Goal: Task Accomplishment & Management: Manage account settings

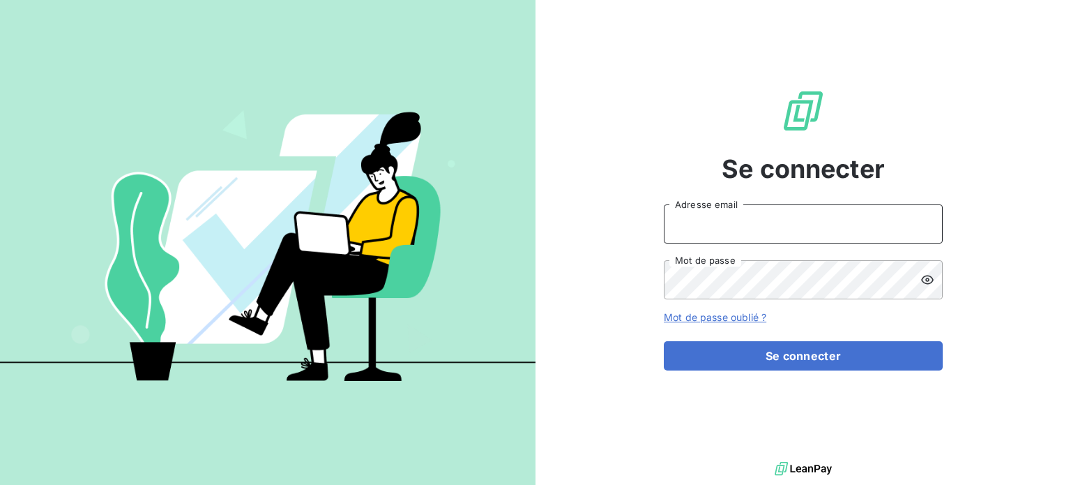
click at [762, 234] on input "Adresse email" at bounding box center [803, 223] width 279 height 39
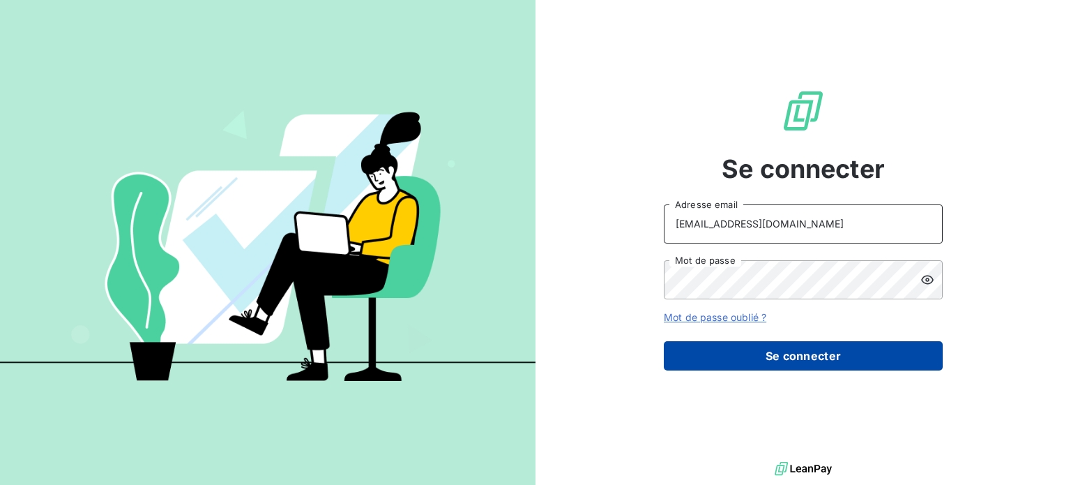
type input "factures@socinformatique.fr"
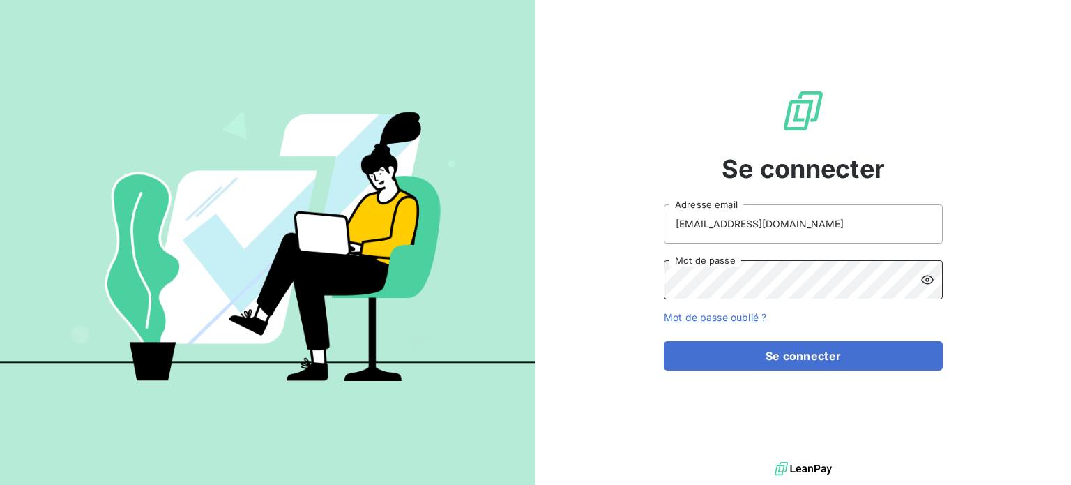
click at [664, 341] on button "Se connecter" at bounding box center [803, 355] width 279 height 29
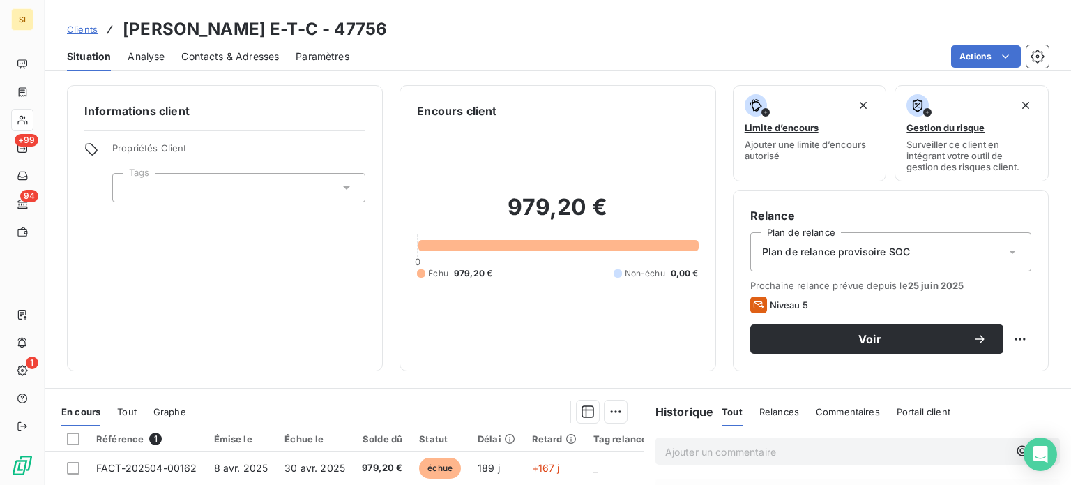
click at [476, 16] on div "Clients YANNICK MADEC E-T-C - 47756 Situation Analyse Contacts & Adresses Param…" at bounding box center [558, 35] width 1027 height 71
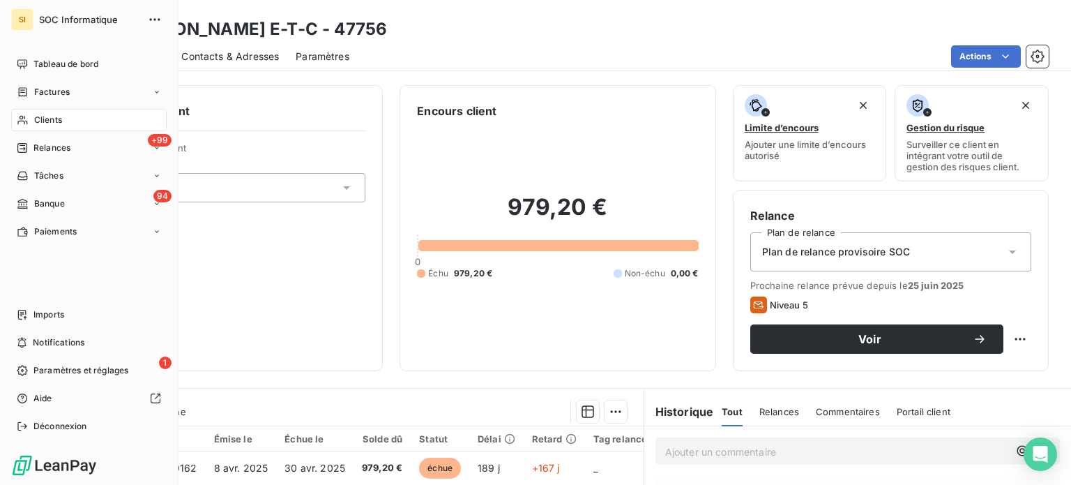
click at [47, 20] on span "SOC Informatique" at bounding box center [89, 19] width 100 height 11
click at [24, 24] on div "SI" at bounding box center [22, 19] width 22 height 22
click at [37, 97] on span "Factures" at bounding box center [52, 92] width 36 height 13
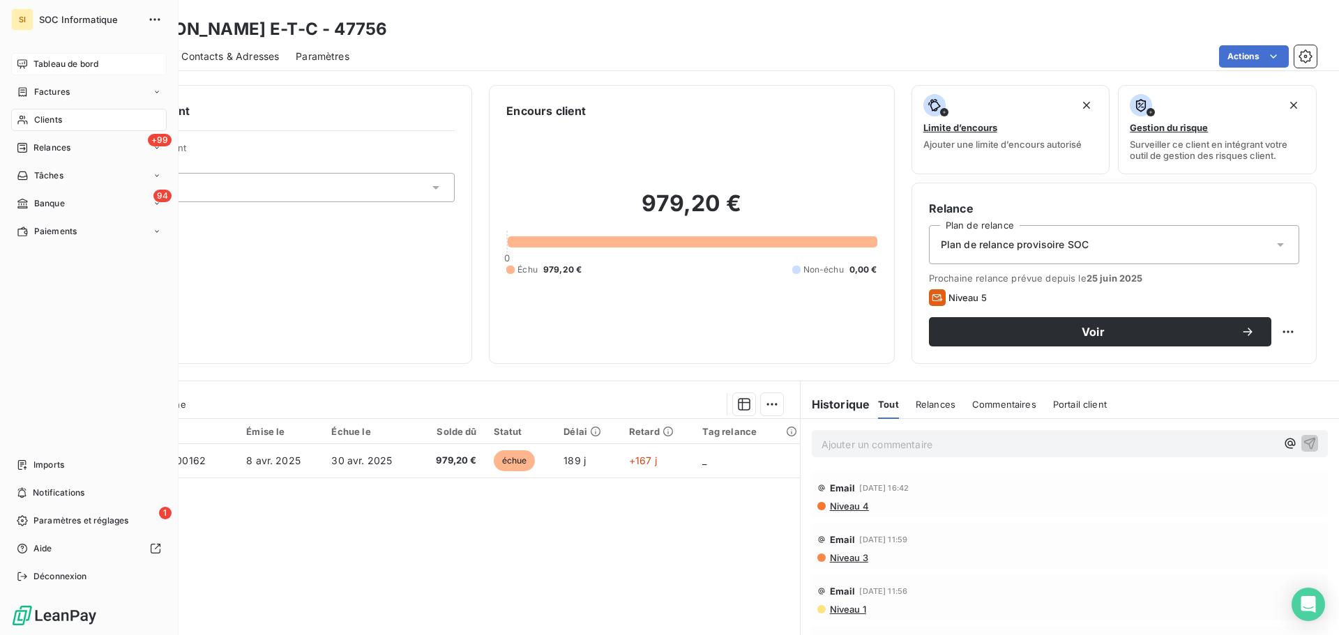
click at [22, 55] on div "Tableau de bord" at bounding box center [89, 64] width 156 height 22
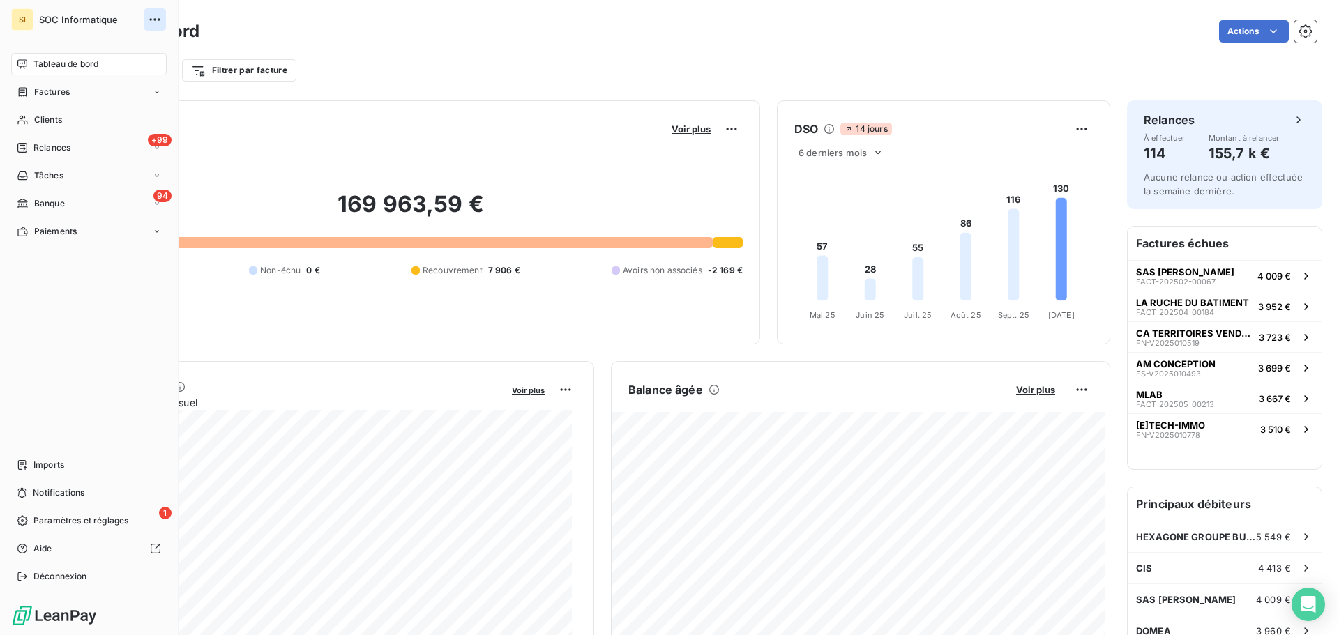
click at [147, 22] on button "button" at bounding box center [155, 19] width 22 height 22
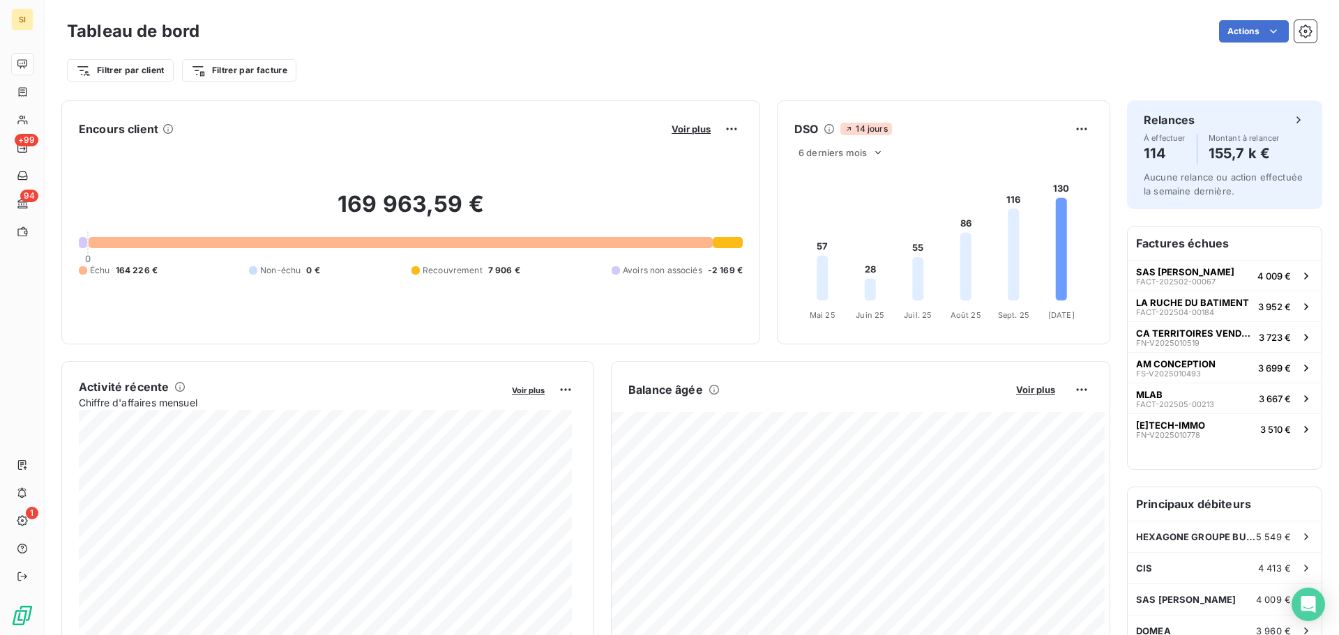
click at [217, 33] on div "Actions" at bounding box center [766, 31] width 1101 height 22
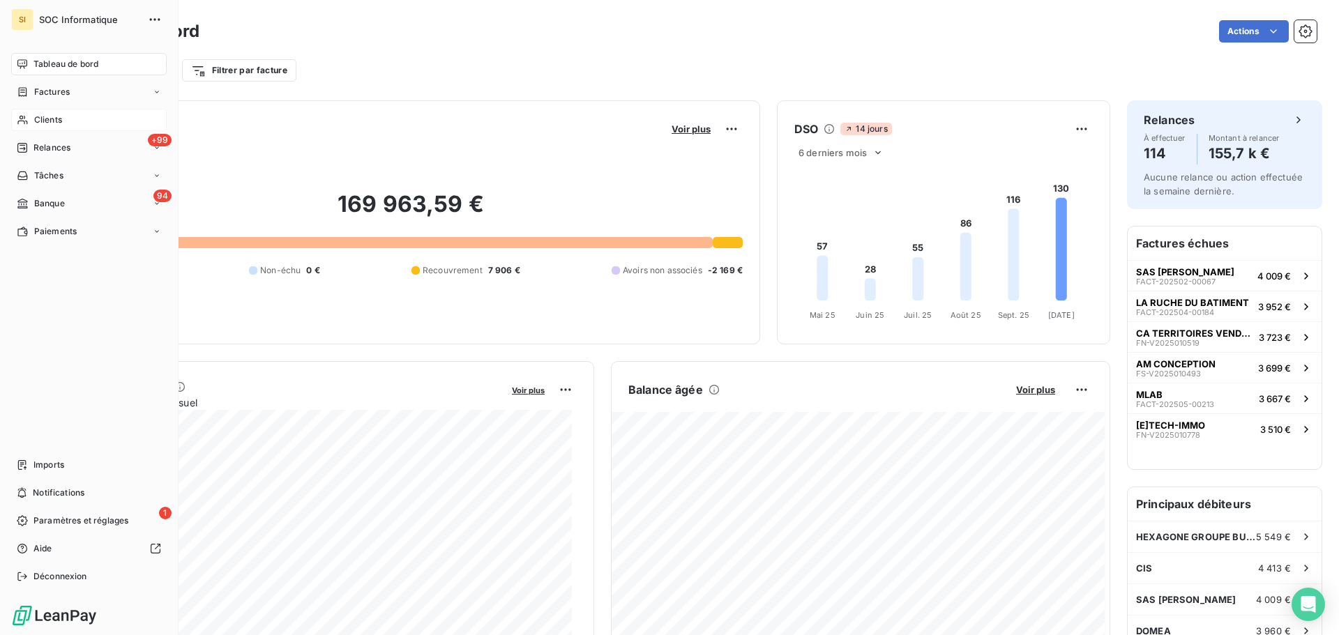
click at [50, 112] on div "Clients" at bounding box center [89, 120] width 156 height 22
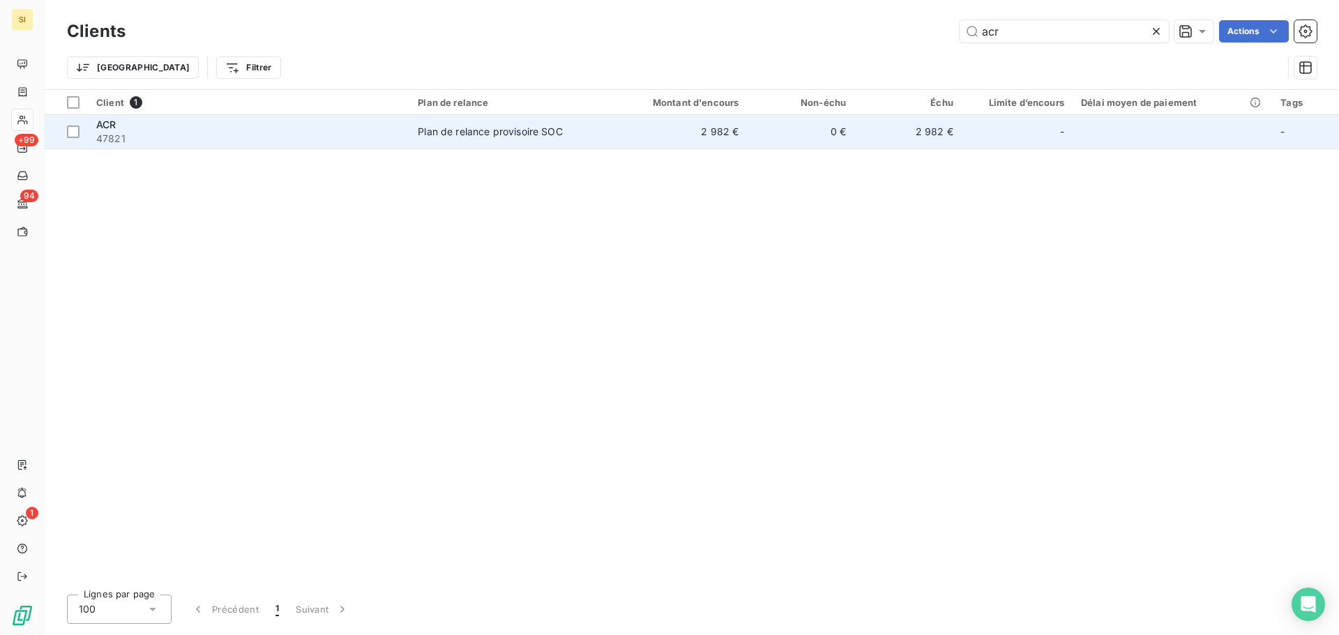
type input "acr"
click at [773, 126] on td "0 €" at bounding box center [800, 131] width 107 height 33
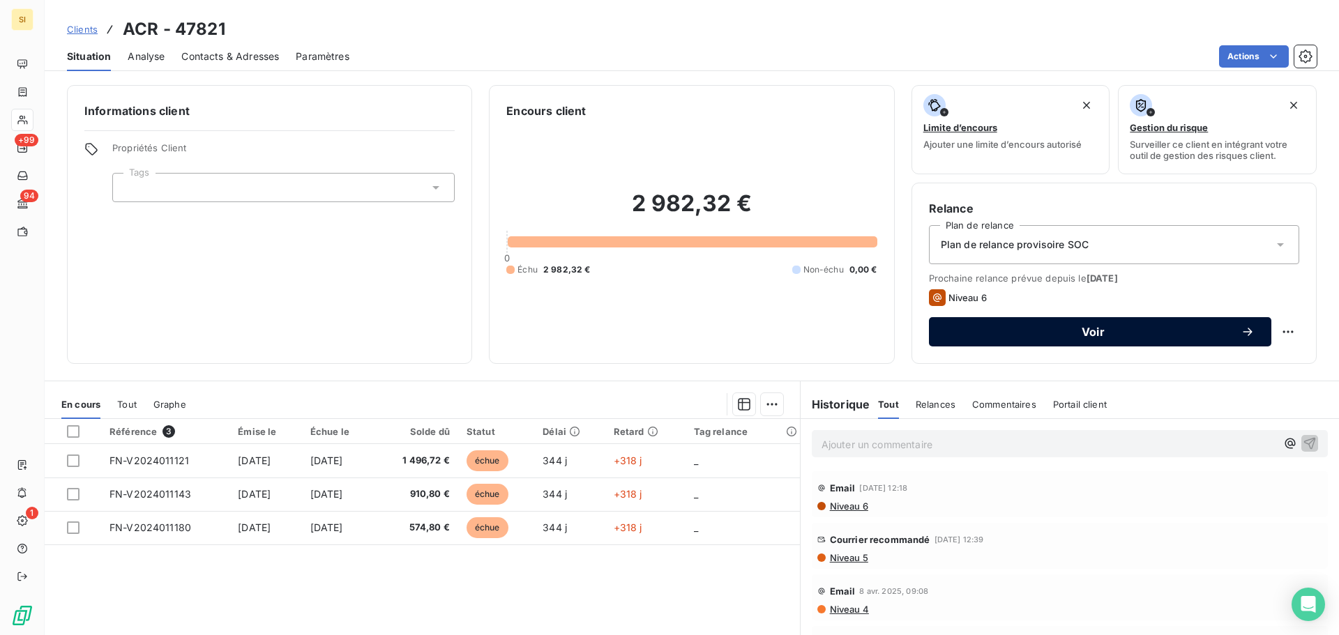
click at [982, 328] on span "Voir" at bounding box center [1093, 331] width 295 height 11
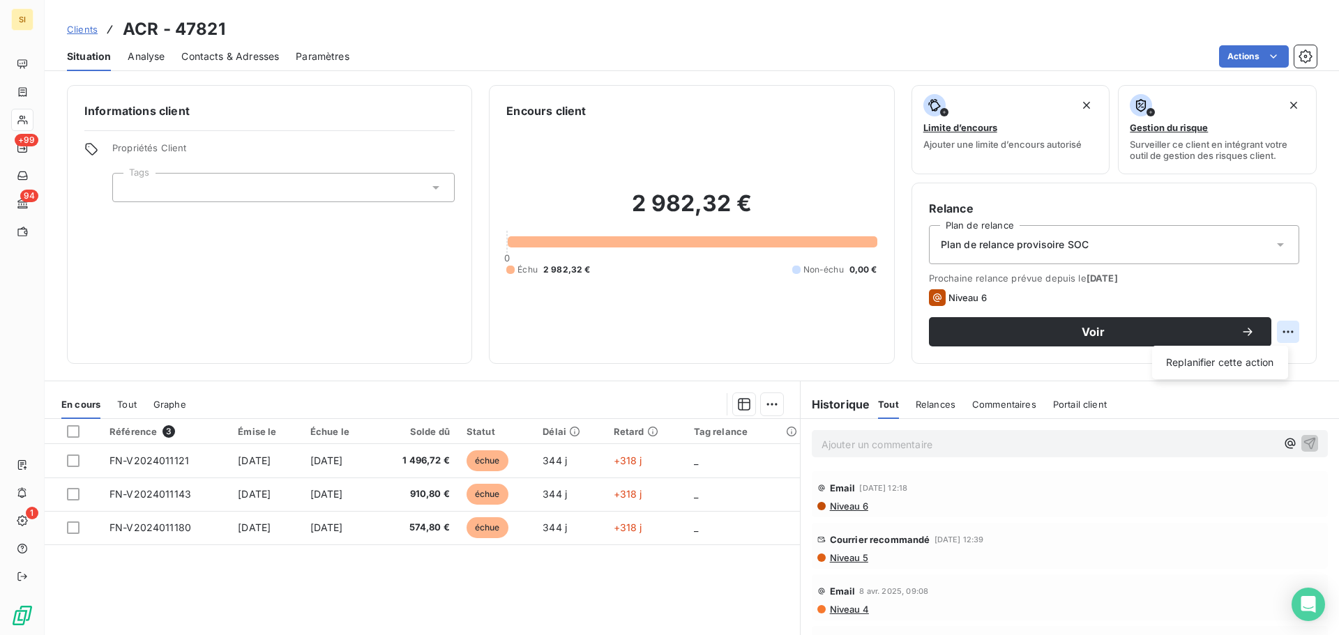
click at [1269, 334] on html "SI +99 94 1 Clients ACR - 47821 Situation Analyse Contacts & Adresses Paramètre…" at bounding box center [669, 317] width 1339 height 635
click at [1292, 324] on html "SI +99 94 1 Clients ACR - 47821 Situation Analyse Contacts & Adresses Paramètre…" at bounding box center [669, 317] width 1339 height 635
click at [925, 406] on span "Relances" at bounding box center [936, 404] width 40 height 11
click at [1189, 241] on div "Plan de relance provisoire SOC" at bounding box center [1114, 244] width 370 height 39
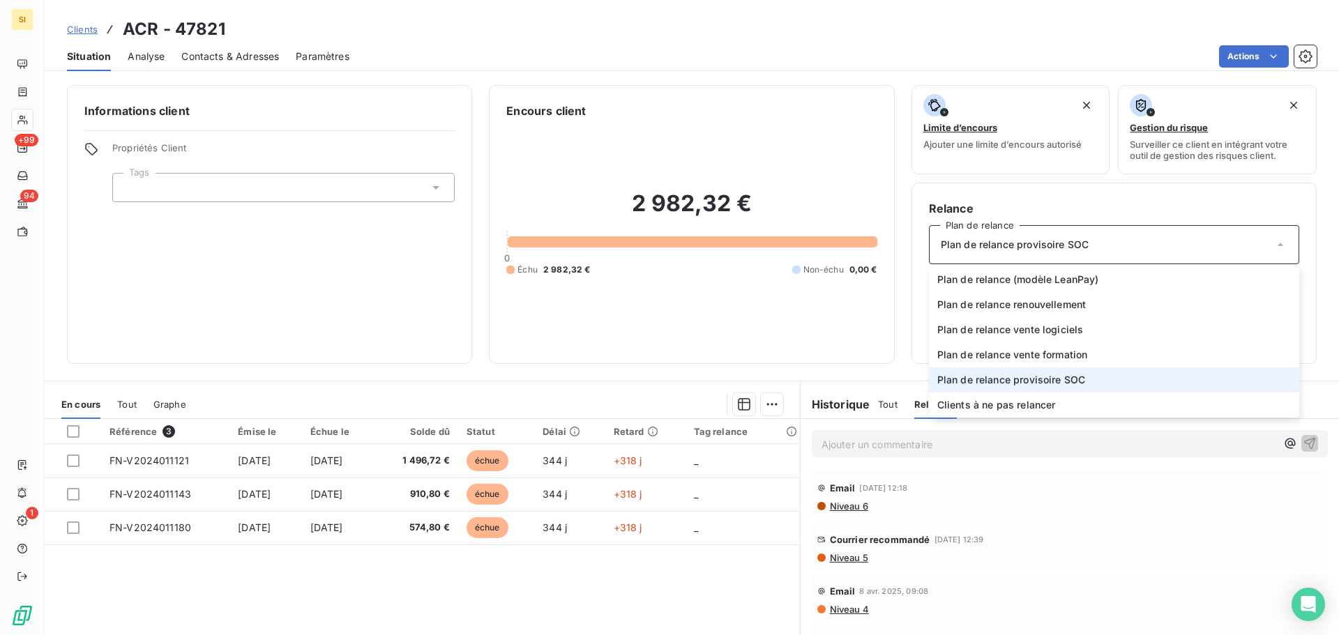
click at [1189, 241] on div "Plan de relance provisoire SOC" at bounding box center [1114, 244] width 370 height 39
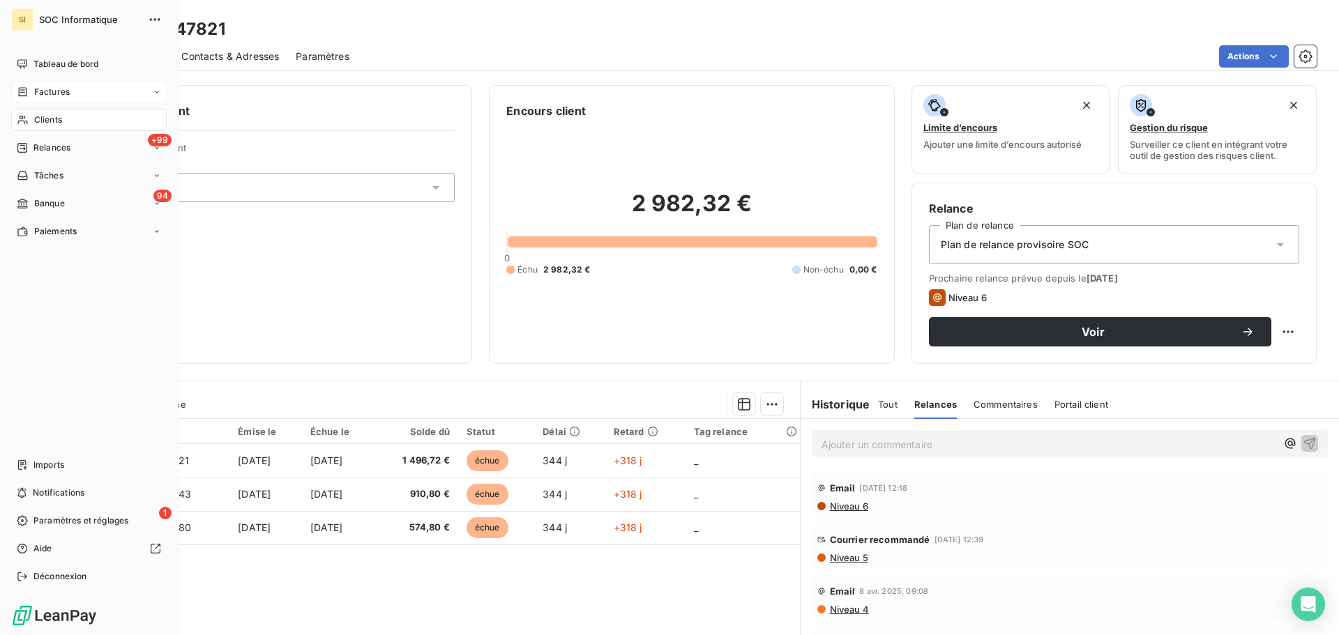
click at [31, 92] on div "Factures" at bounding box center [43, 92] width 53 height 13
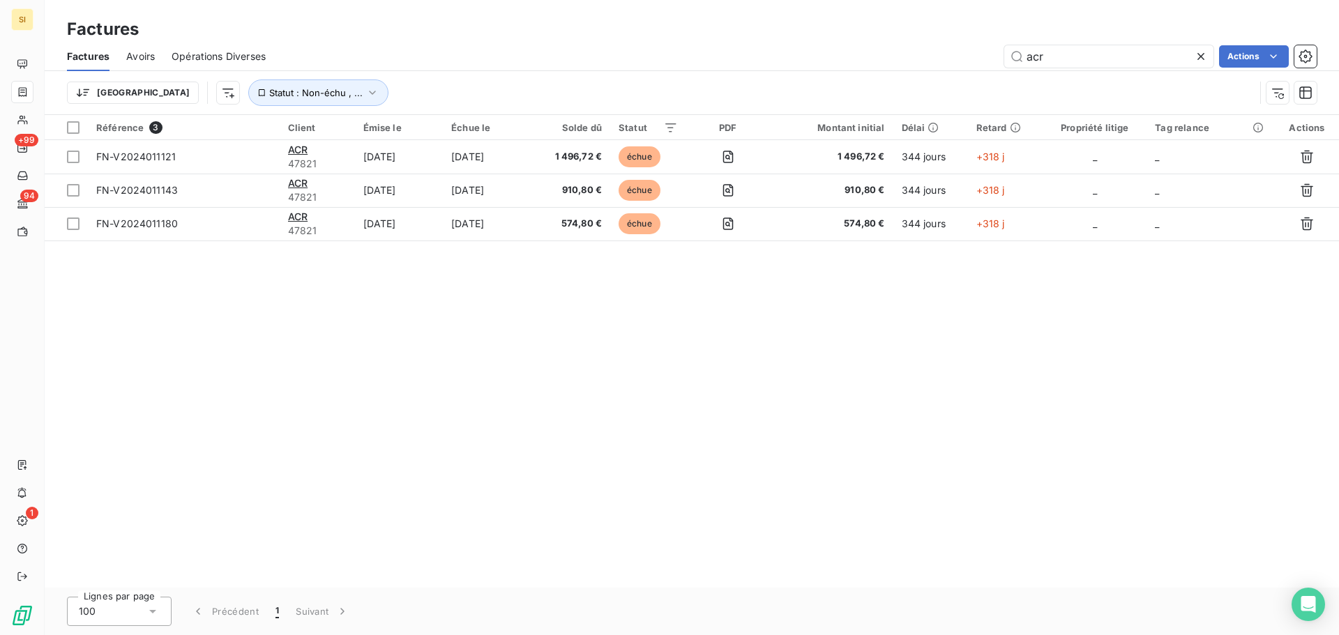
type input "acr"
click at [381, 314] on div "Référence 3 Client Émise le Échue le Solde dû Statut PDF Montant initial Délai …" at bounding box center [692, 351] width 1295 height 473
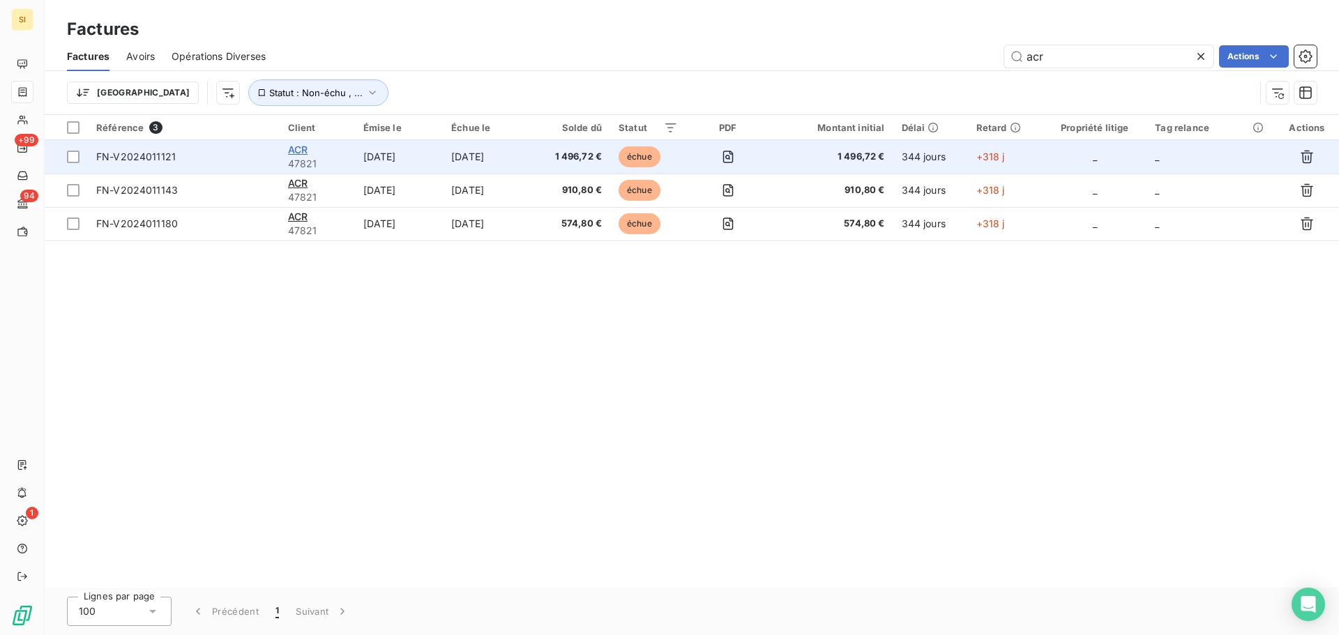
click at [299, 149] on span "ACR" at bounding box center [298, 150] width 20 height 12
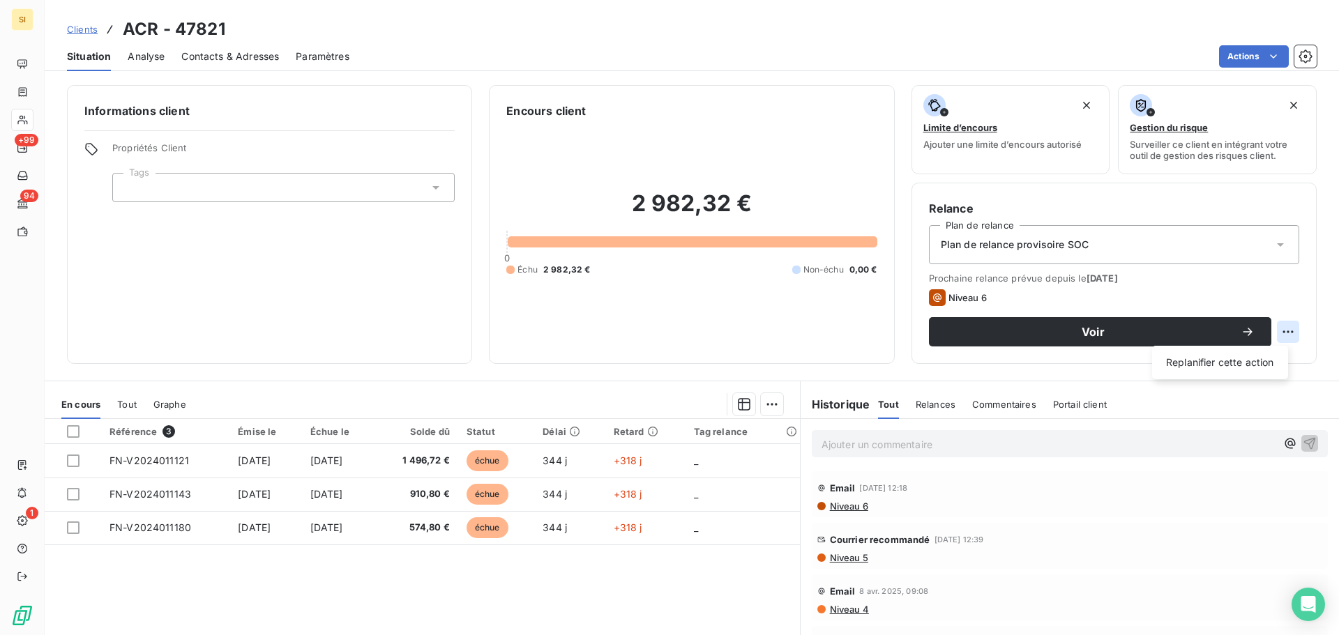
click at [1277, 331] on html "SI +99 94 1 Clients ACR - 47821 Situation Analyse Contacts & Adresses Paramètre…" at bounding box center [669, 317] width 1339 height 635
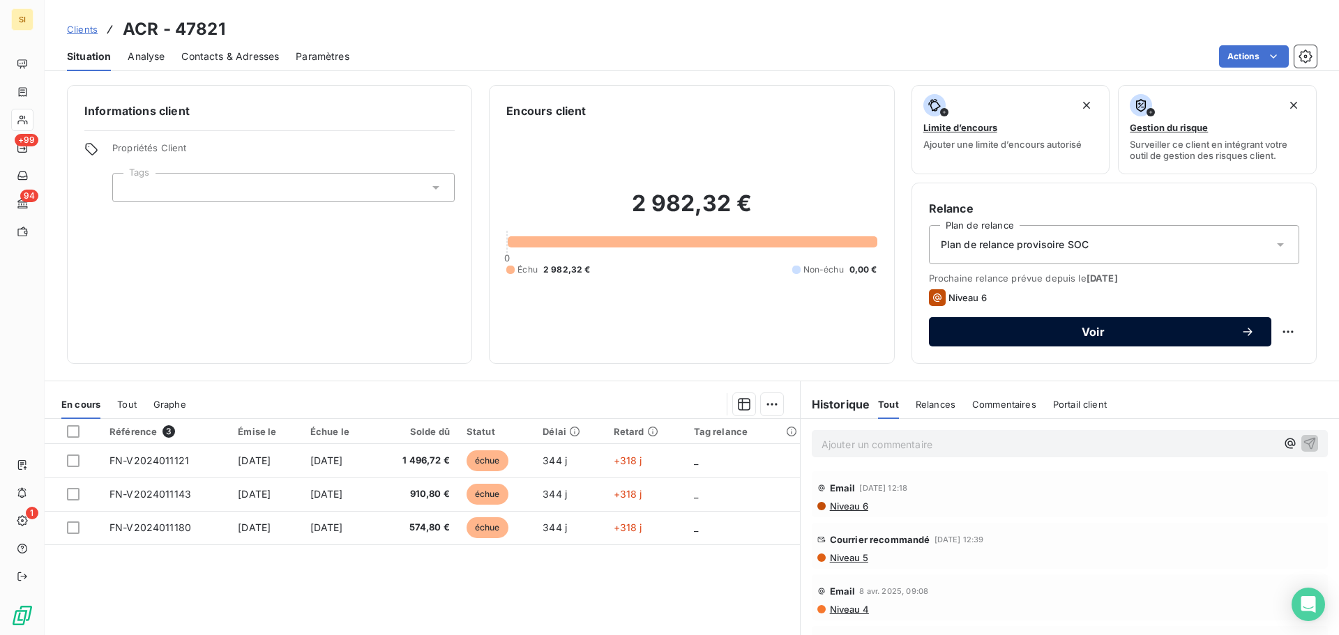
click at [1241, 331] on icon "button" at bounding box center [1248, 332] width 14 height 14
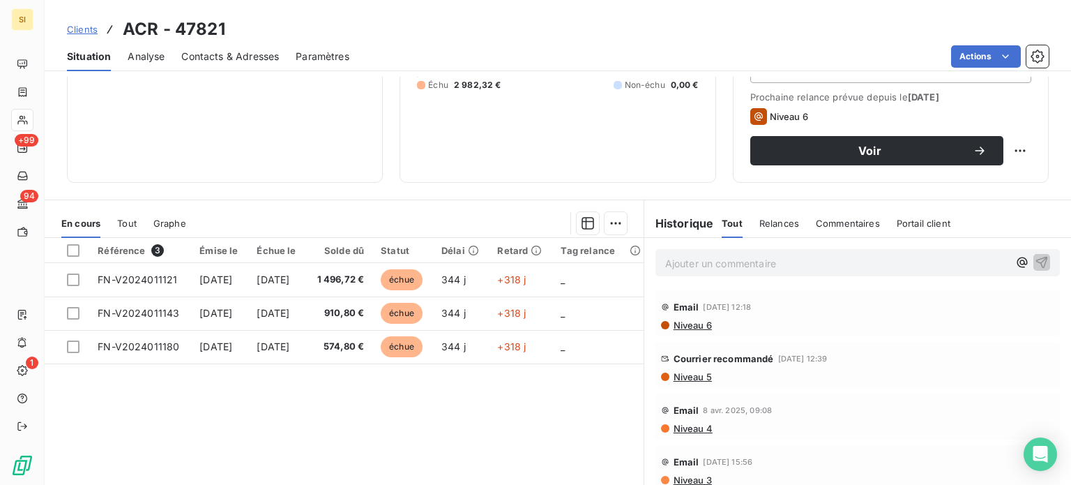
scroll to position [209, 0]
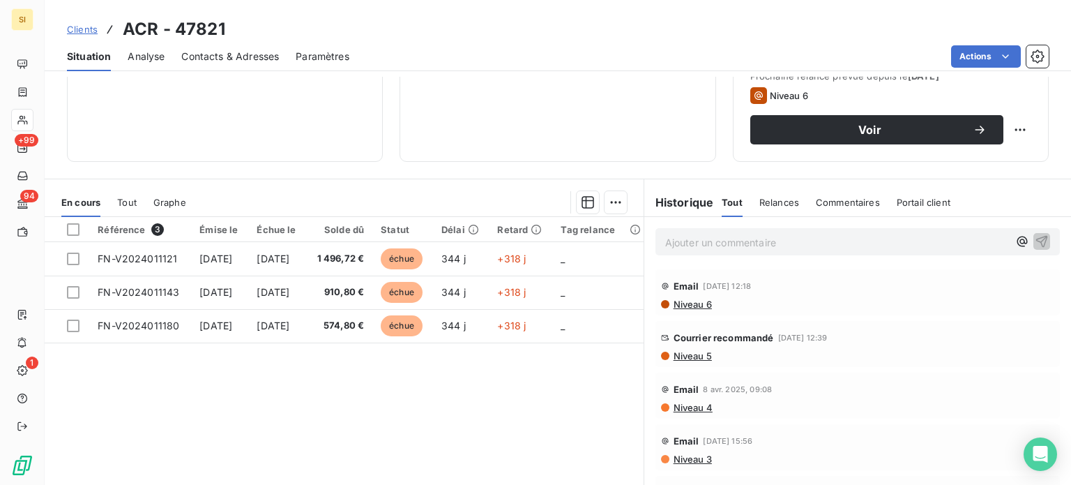
click at [119, 200] on span "Tout" at bounding box center [127, 202] width 20 height 11
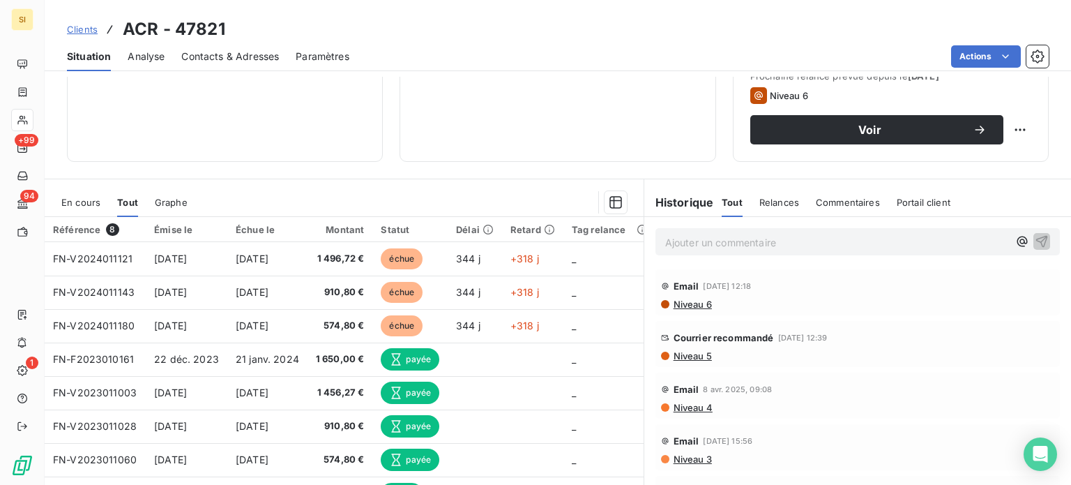
click at [161, 197] on span "Graphe" at bounding box center [171, 202] width 33 height 11
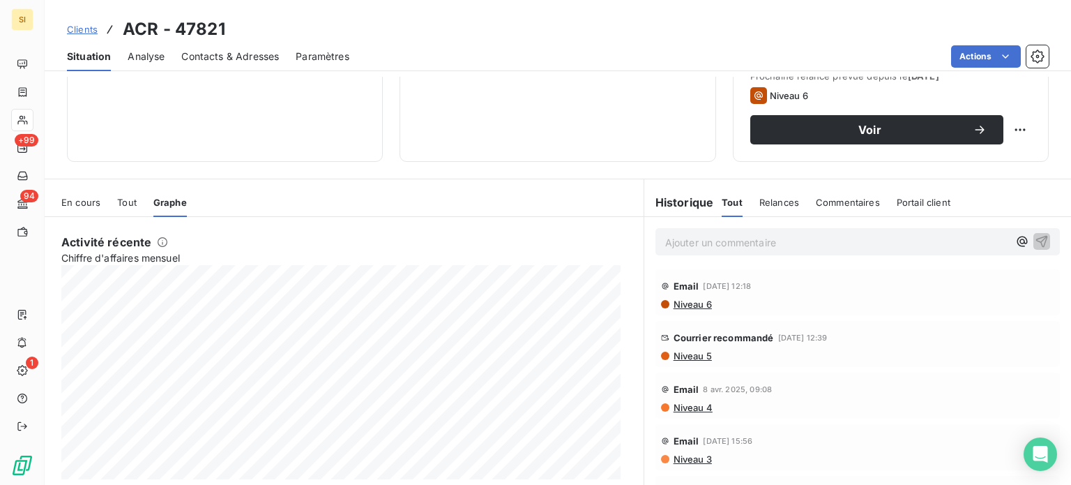
click at [123, 197] on span "Tout" at bounding box center [127, 202] width 20 height 11
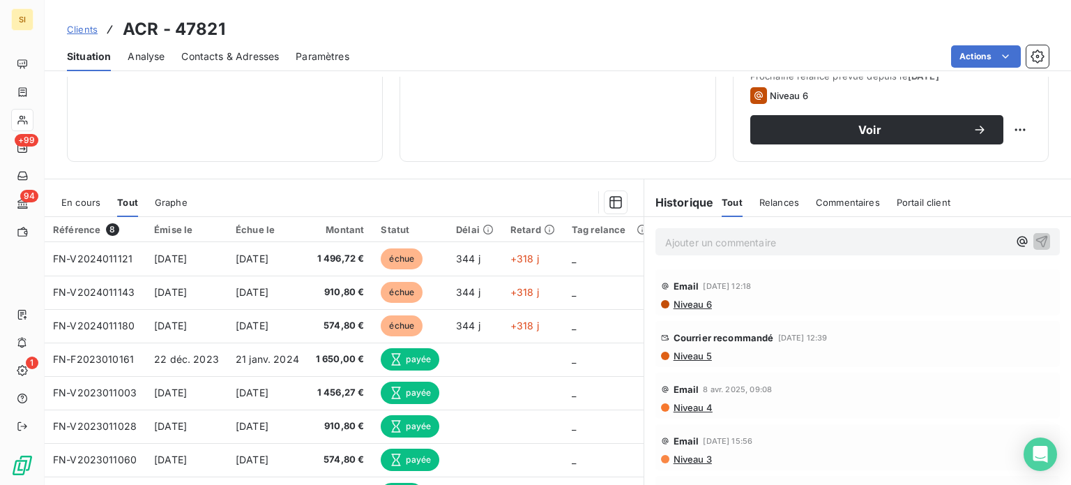
click at [75, 199] on span "En cours" at bounding box center [80, 202] width 39 height 11
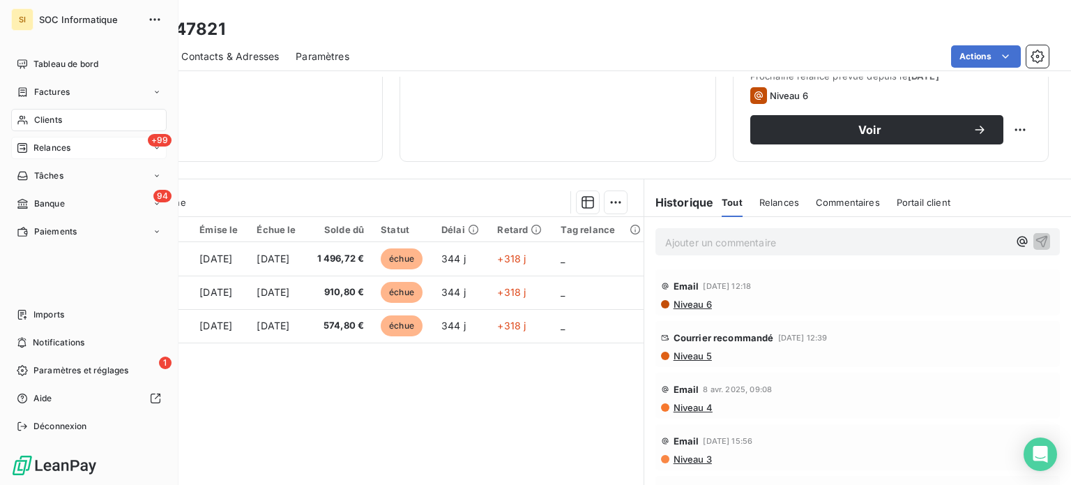
click at [155, 149] on icon at bounding box center [157, 148] width 8 height 8
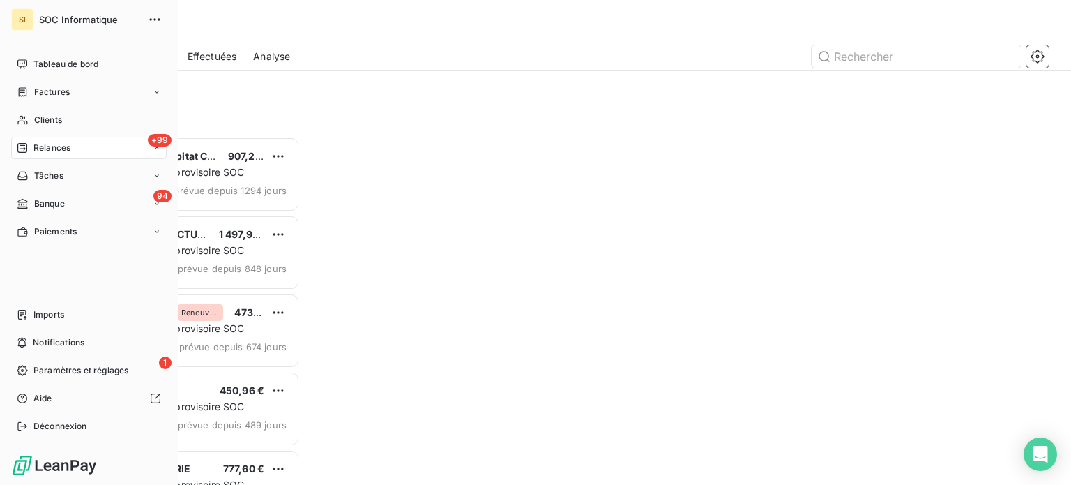
scroll to position [338, 222]
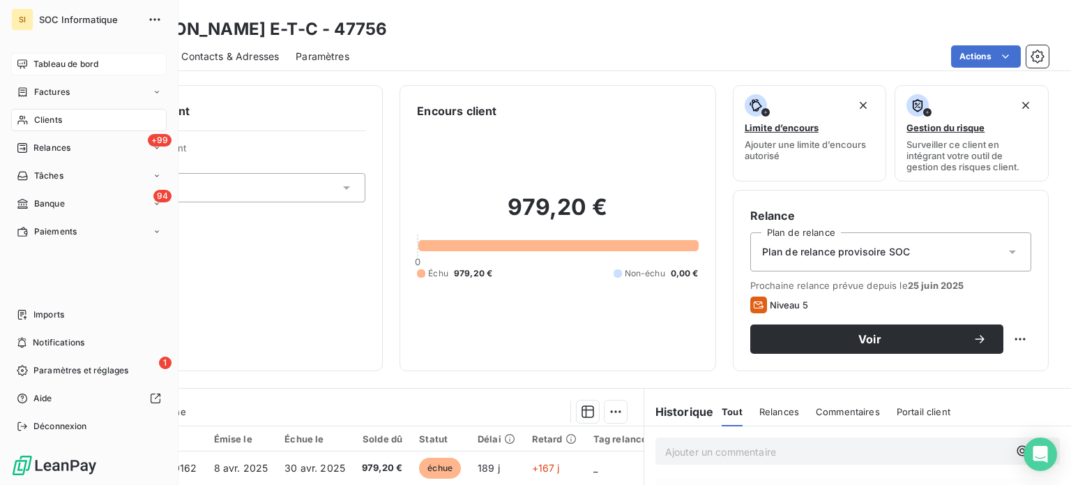
click at [43, 56] on div "Tableau de bord" at bounding box center [89, 64] width 156 height 22
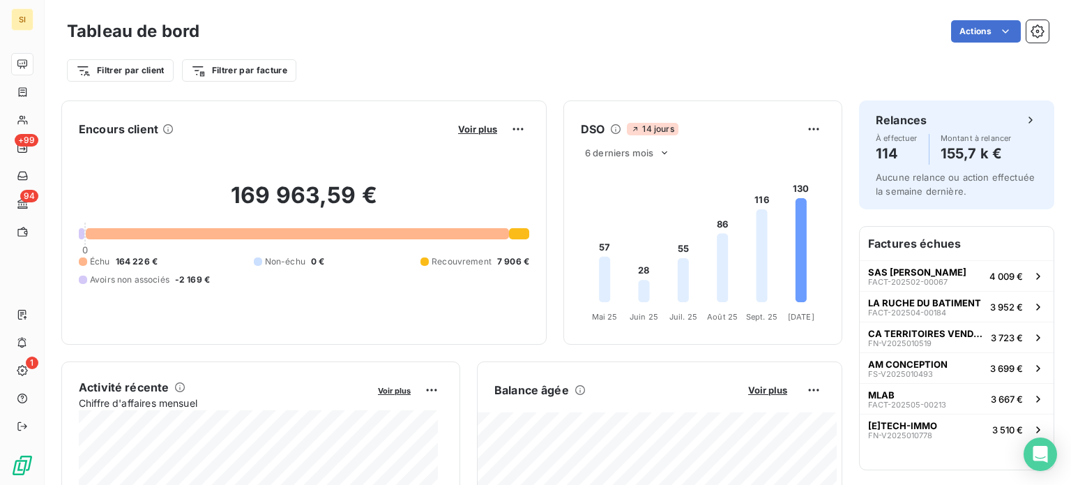
click at [363, 42] on div "Actions" at bounding box center [632, 31] width 833 height 22
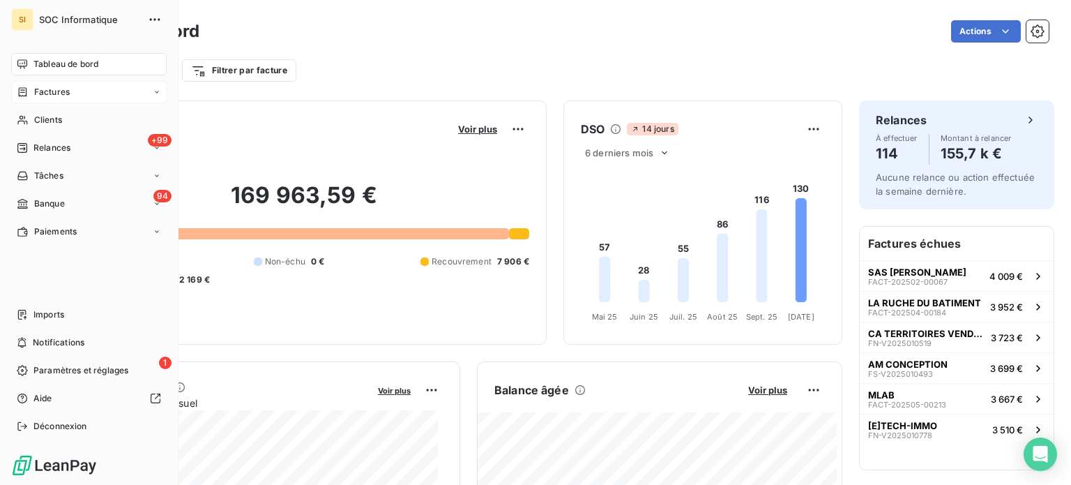
click at [139, 93] on div "Factures" at bounding box center [89, 92] width 156 height 22
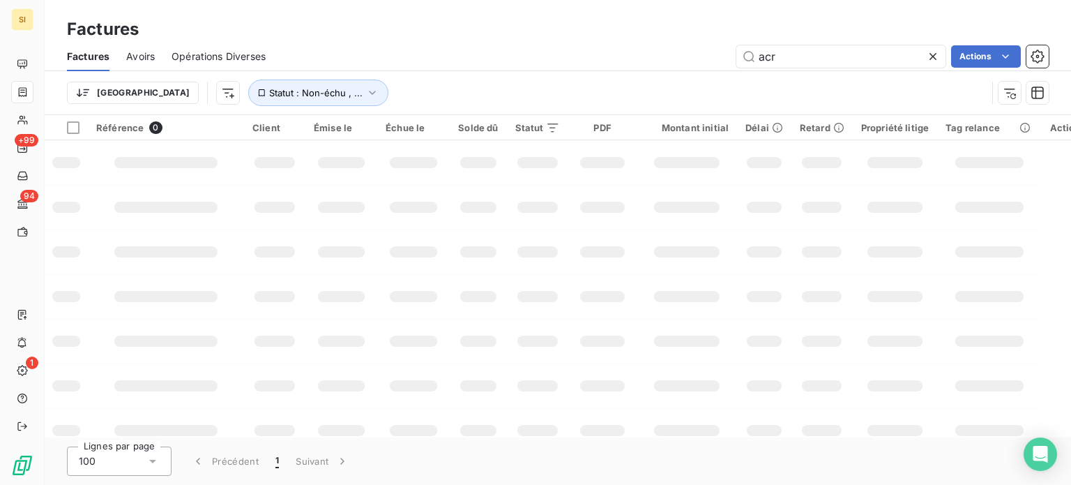
click at [338, 77] on div "Trier Statut : Non-échu , ..." at bounding box center [558, 92] width 982 height 43
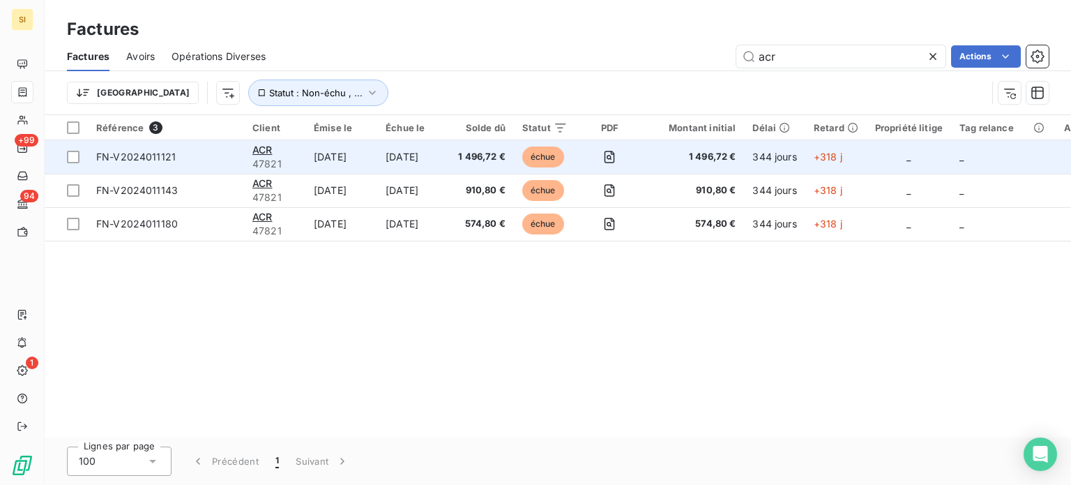
click at [338, 153] on td "4 nov. 2024" at bounding box center [341, 156] width 72 height 33
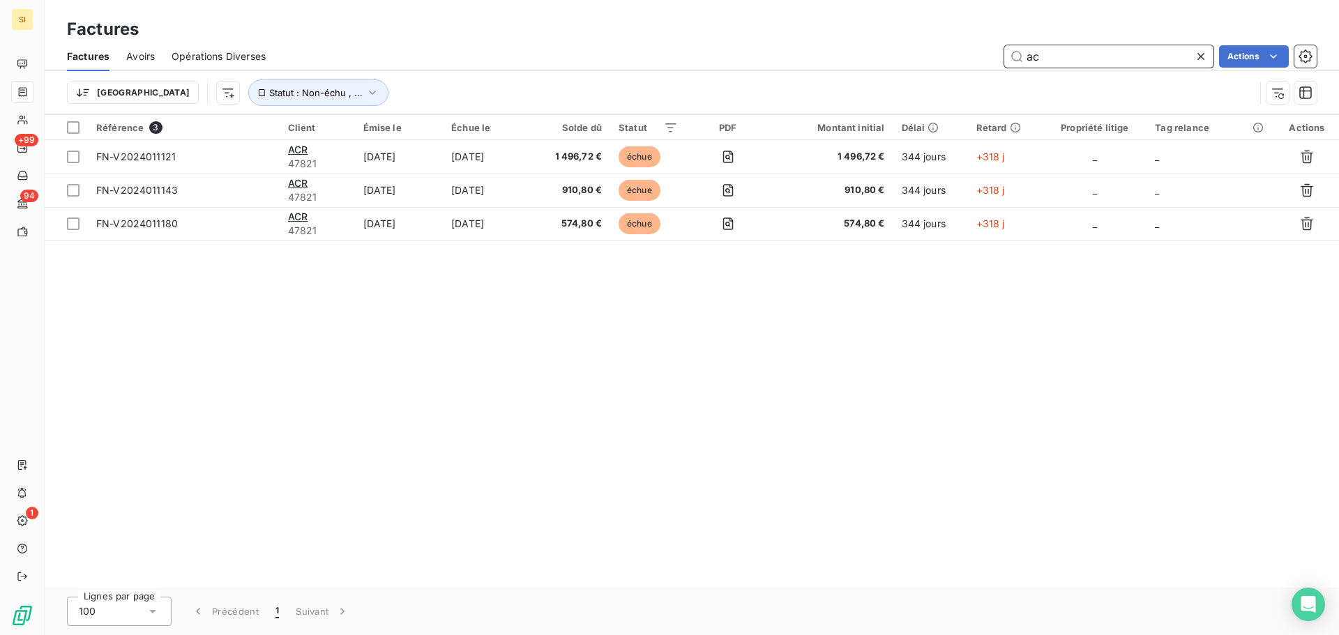
type input "a"
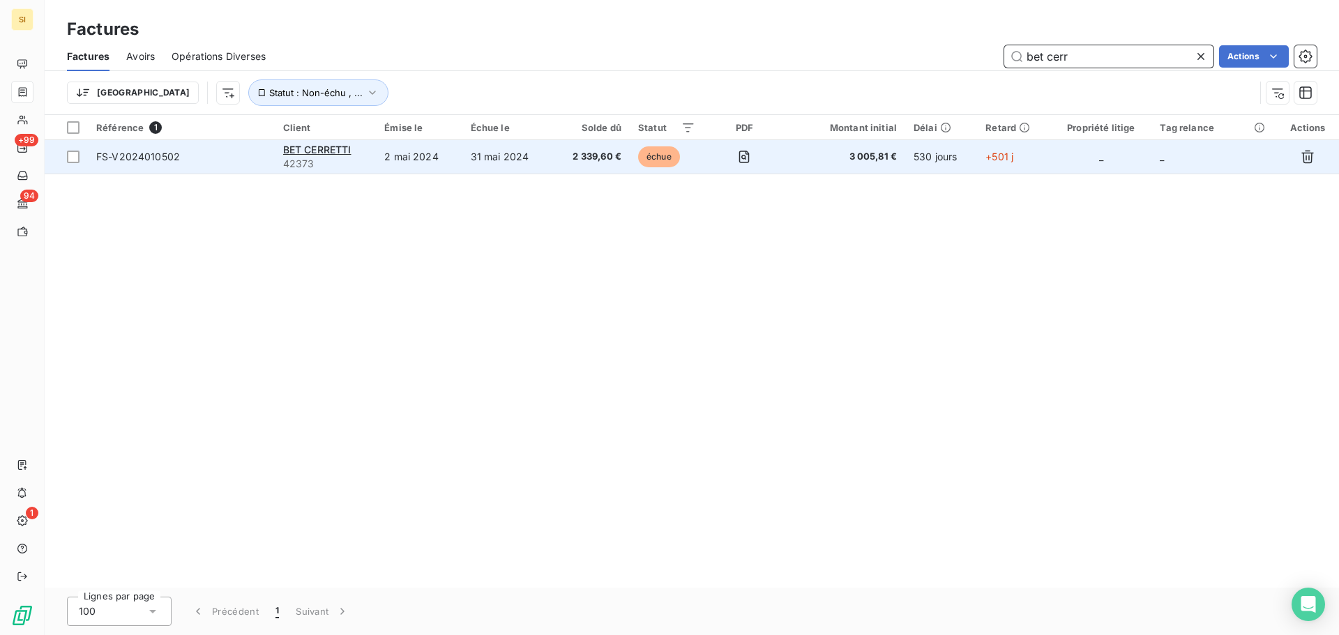
type input "bet cerr"
click at [391, 158] on td "2 mai 2024" at bounding box center [419, 156] width 86 height 33
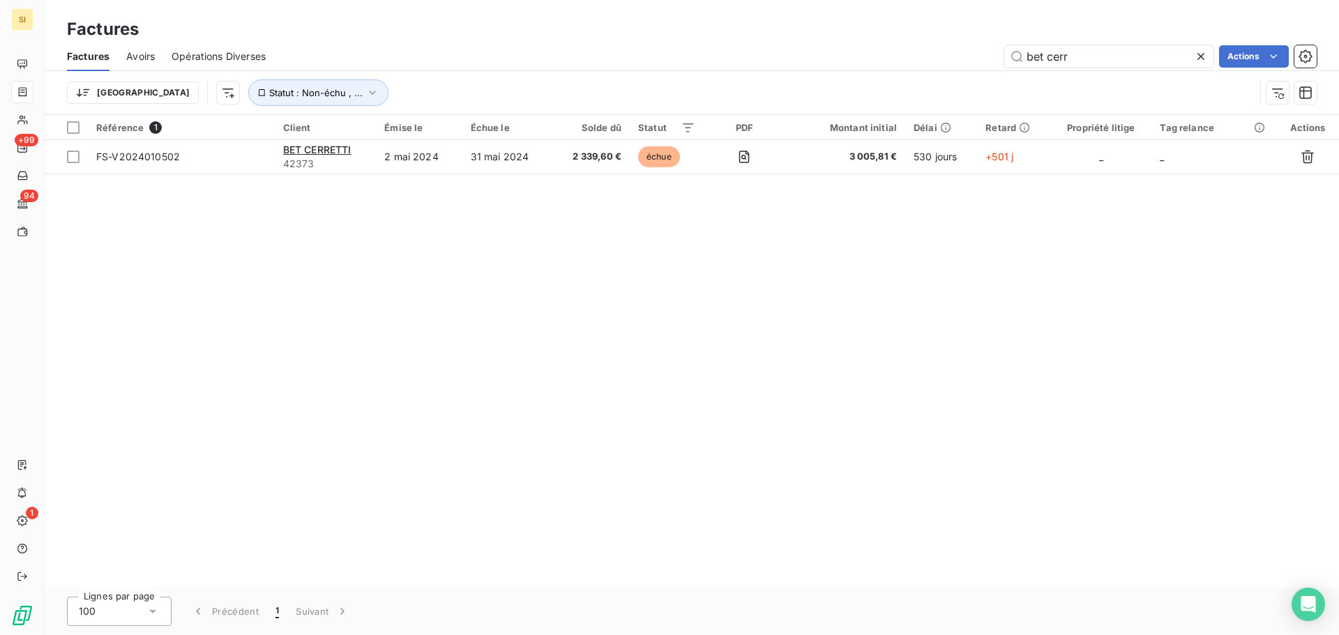
drag, startPoint x: 1081, startPoint y: 59, endPoint x: 1001, endPoint y: 63, distance: 80.3
click at [1002, 63] on div "bet cerr Actions" at bounding box center [799, 56] width 1034 height 22
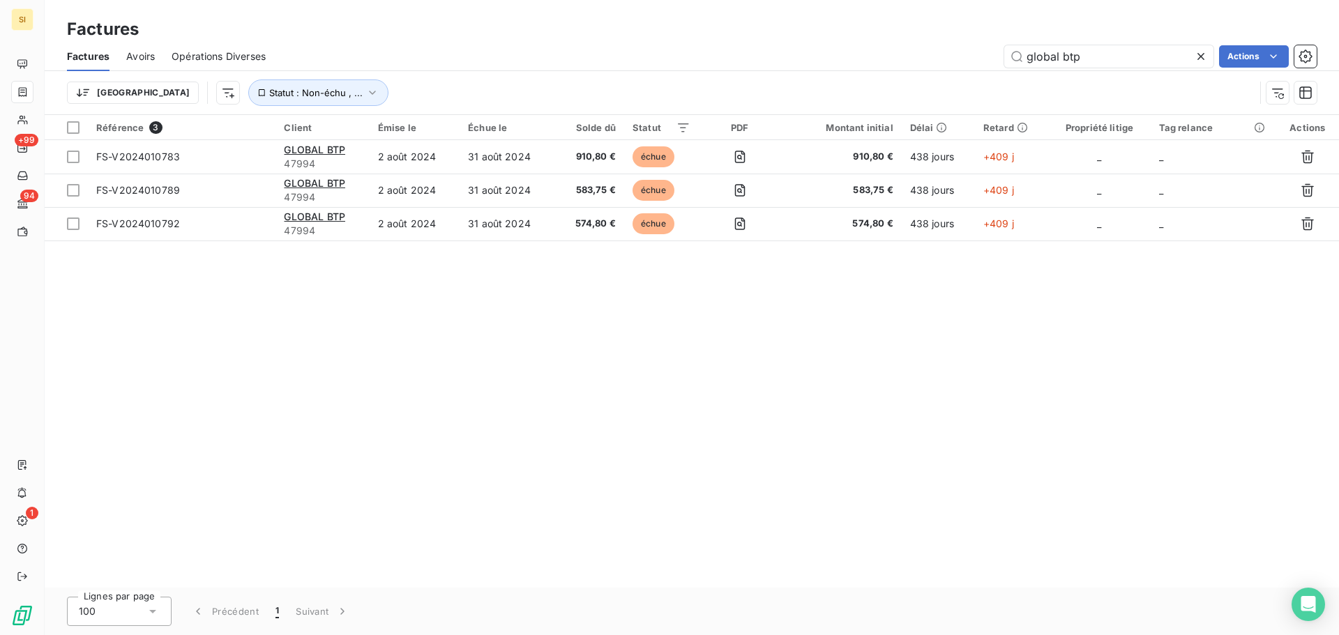
type input "global btp"
click at [686, 303] on div "Référence 3 Client Émise le Échue le Solde dû Statut PDF Montant initial Délai …" at bounding box center [692, 351] width 1295 height 473
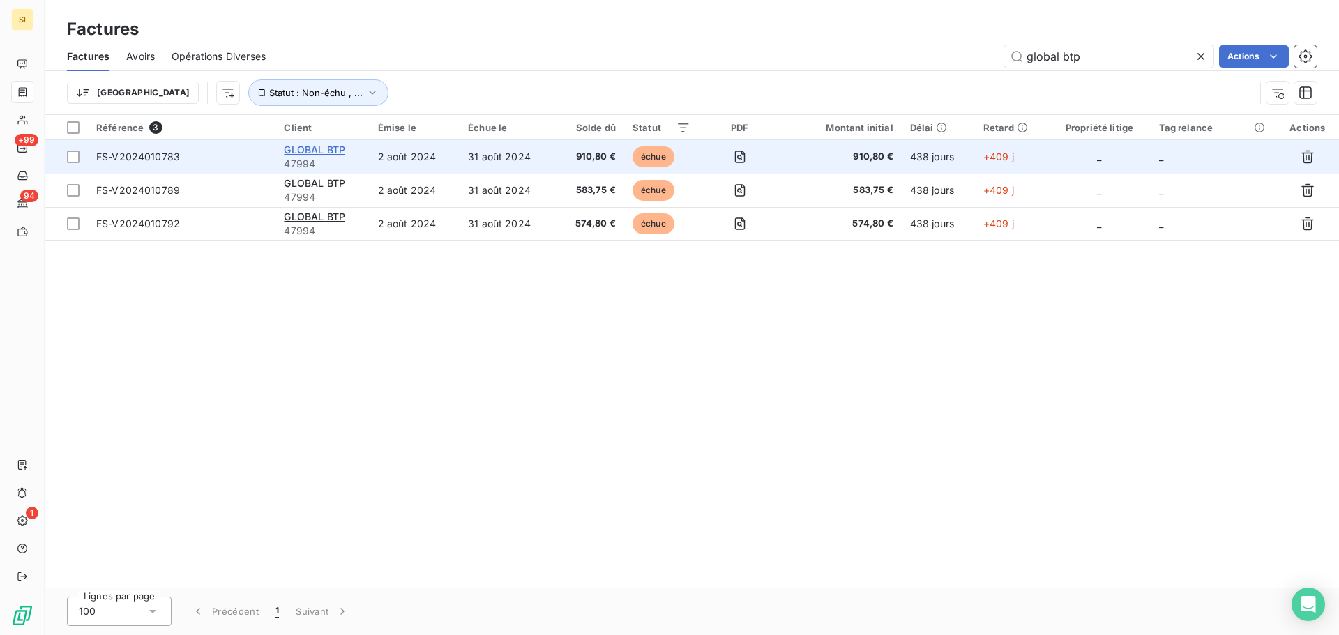
click at [309, 151] on span "GLOBAL BTP" at bounding box center [314, 150] width 61 height 12
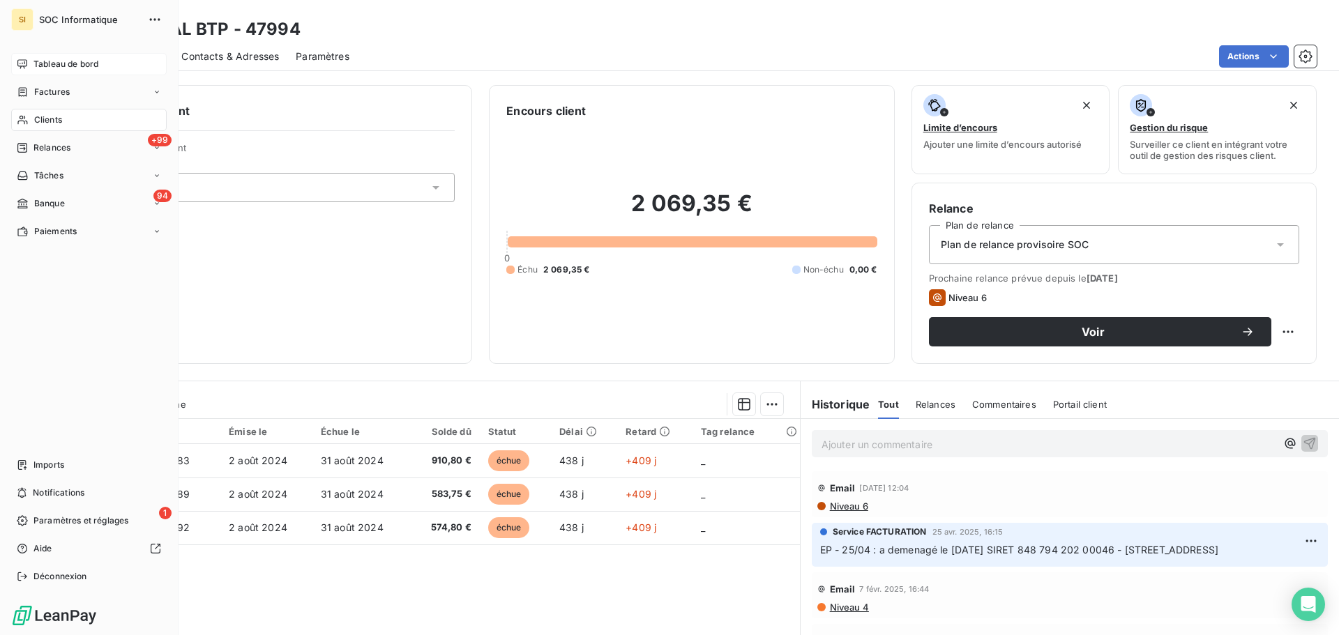
click at [43, 63] on span "Tableau de bord" at bounding box center [65, 64] width 65 height 13
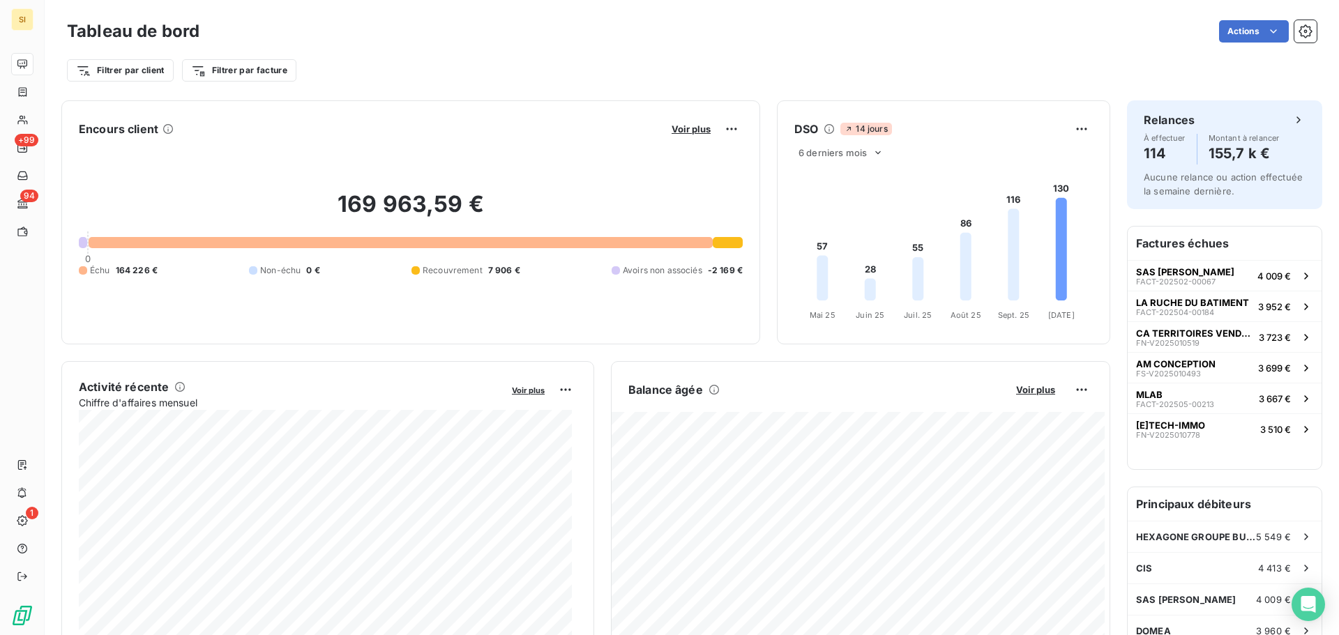
click at [1071, 35] on div "Actions" at bounding box center [766, 31] width 1101 height 22
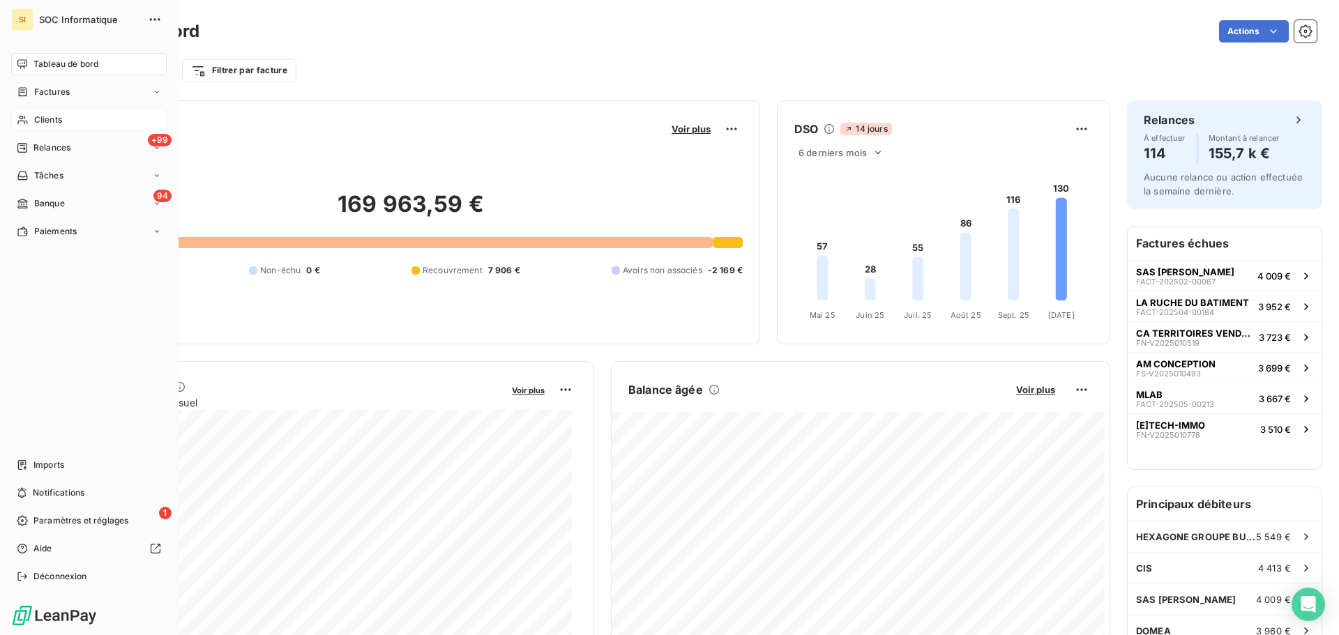
click at [110, 121] on div "Clients" at bounding box center [89, 120] width 156 height 22
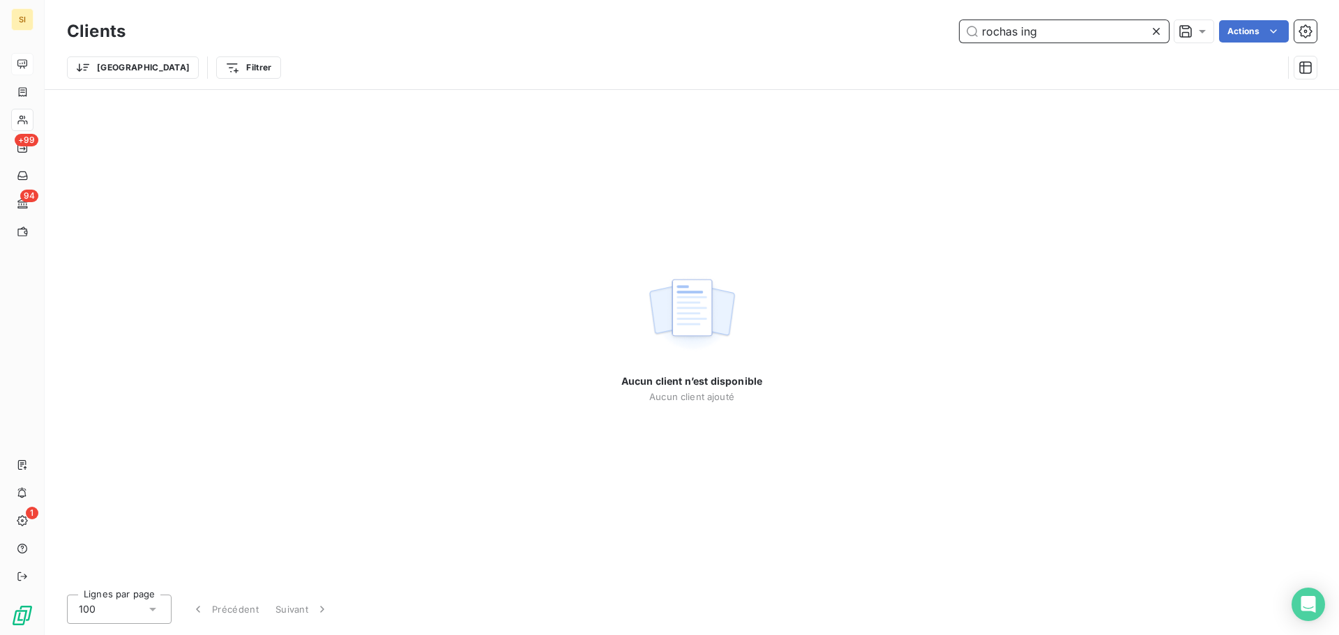
click at [1013, 29] on input "rochas ing" at bounding box center [1064, 31] width 209 height 22
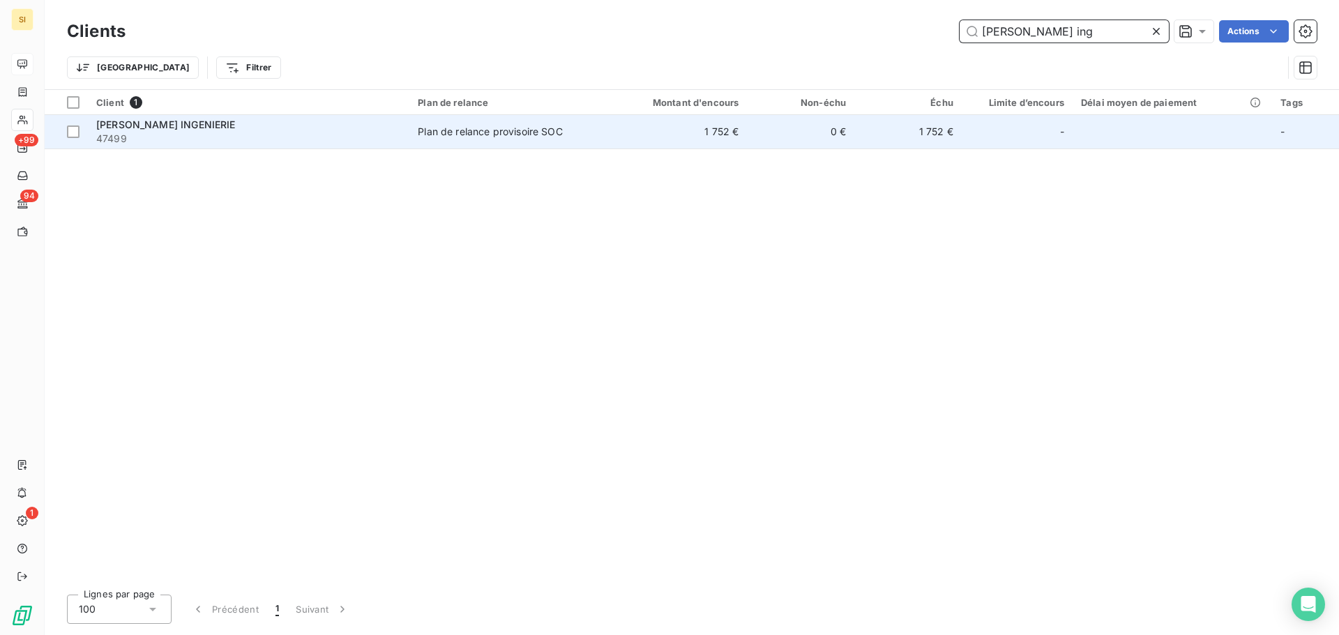
type input "rocha ing"
click at [312, 125] on div "ROCHA INGENIERIE" at bounding box center [248, 125] width 305 height 14
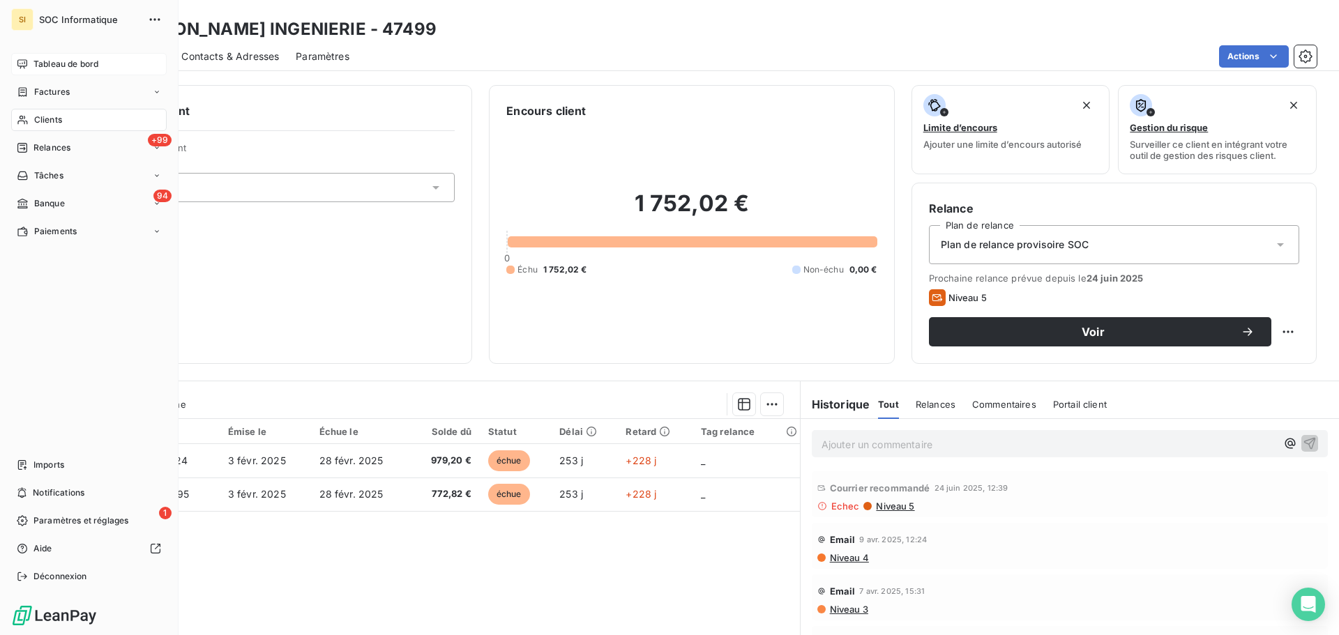
click at [24, 120] on icon at bounding box center [23, 119] width 12 height 11
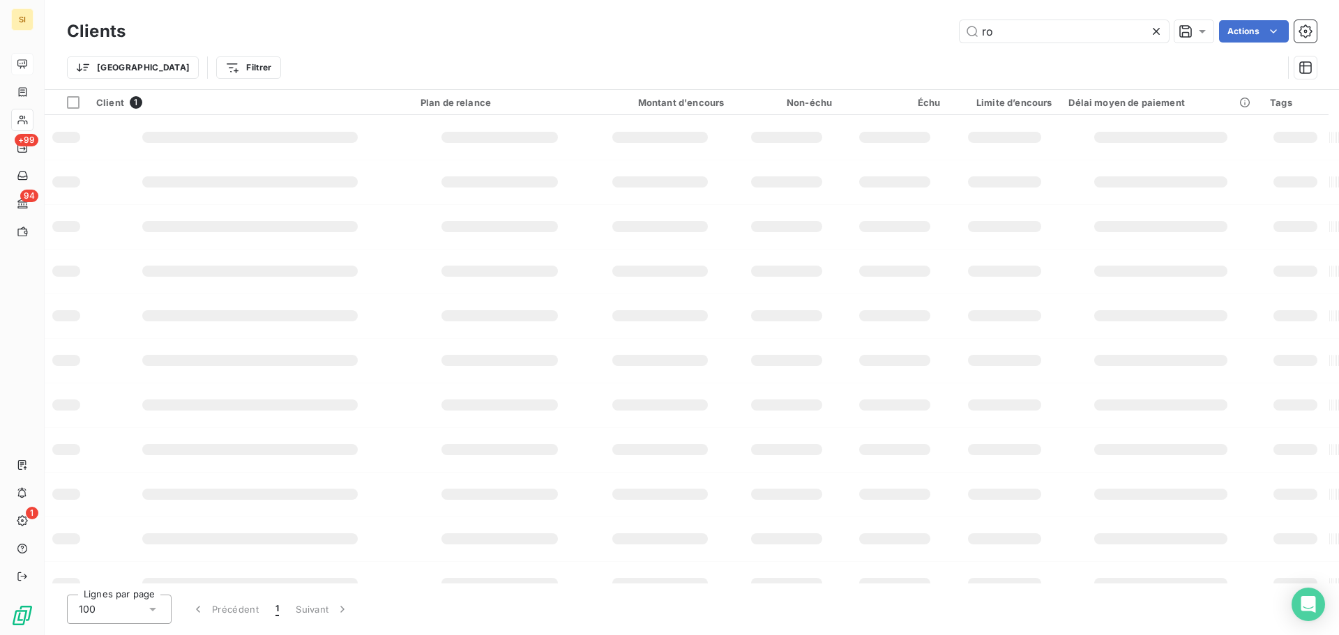
type input "r"
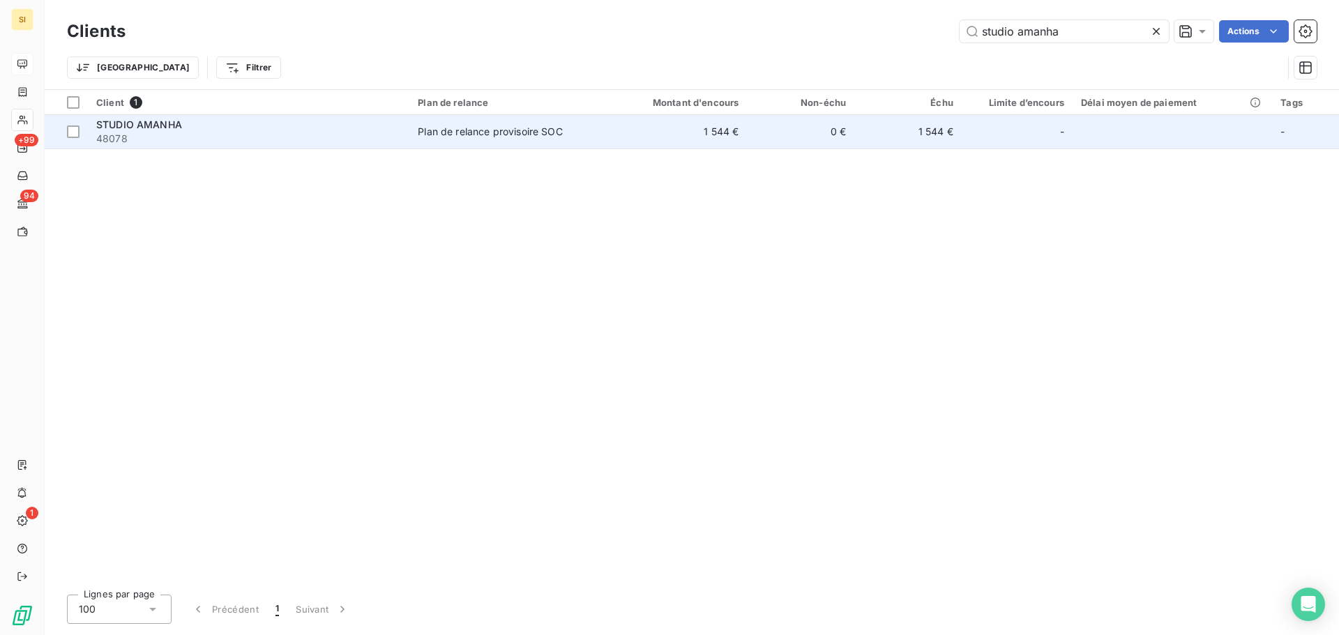
type input "studio amanha"
click at [664, 142] on td "1 544 €" at bounding box center [675, 131] width 144 height 33
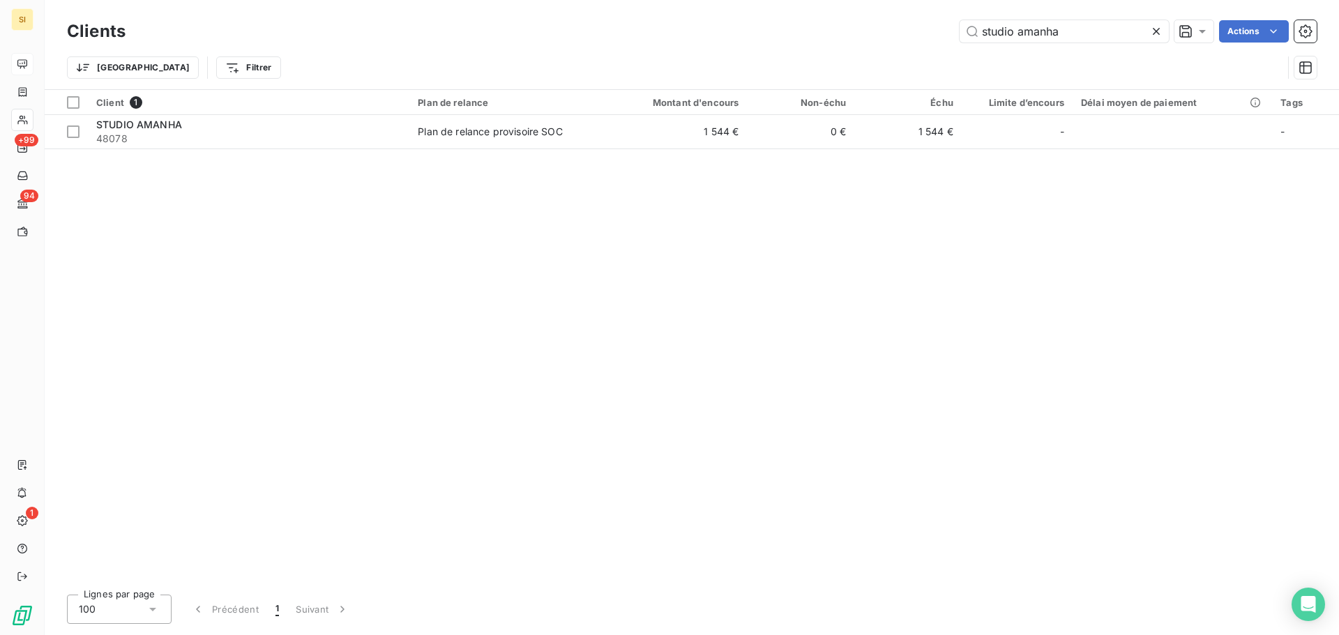
drag, startPoint x: 1070, startPoint y: 38, endPoint x: 953, endPoint y: 43, distance: 116.6
click at [956, 43] on div "Clients studio amanha Actions" at bounding box center [692, 31] width 1250 height 29
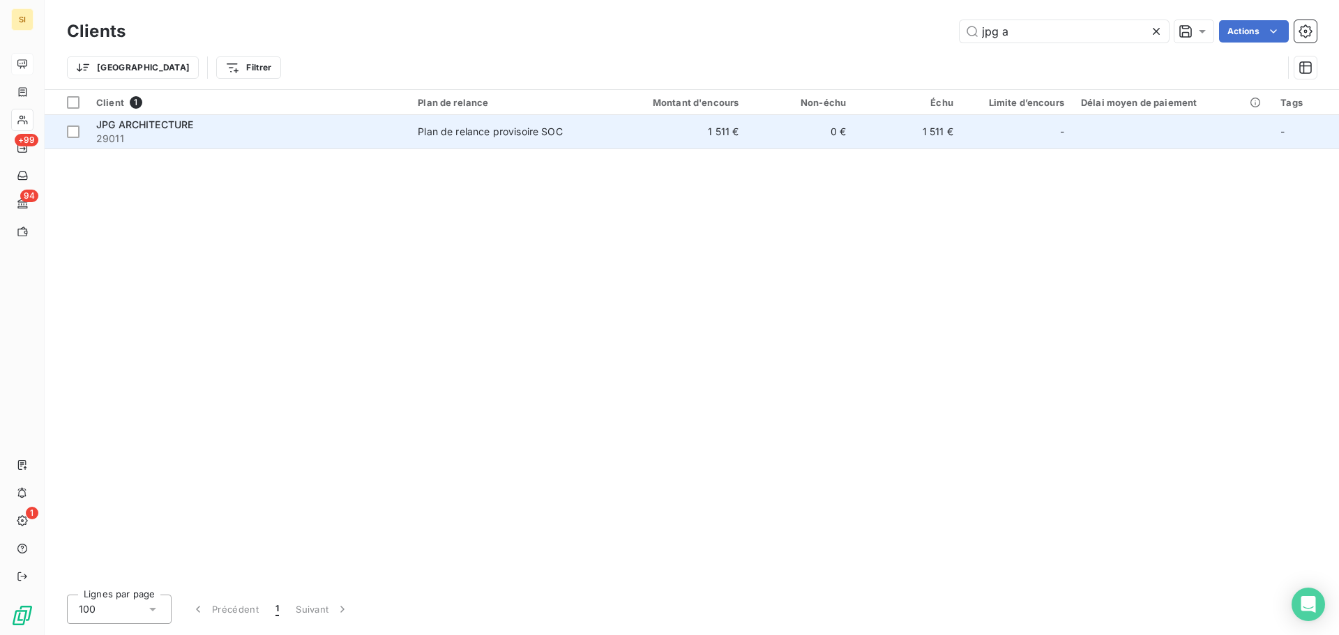
type input "jpg a"
click at [428, 122] on td "Plan de relance provisoire SOC" at bounding box center [506, 131] width 194 height 33
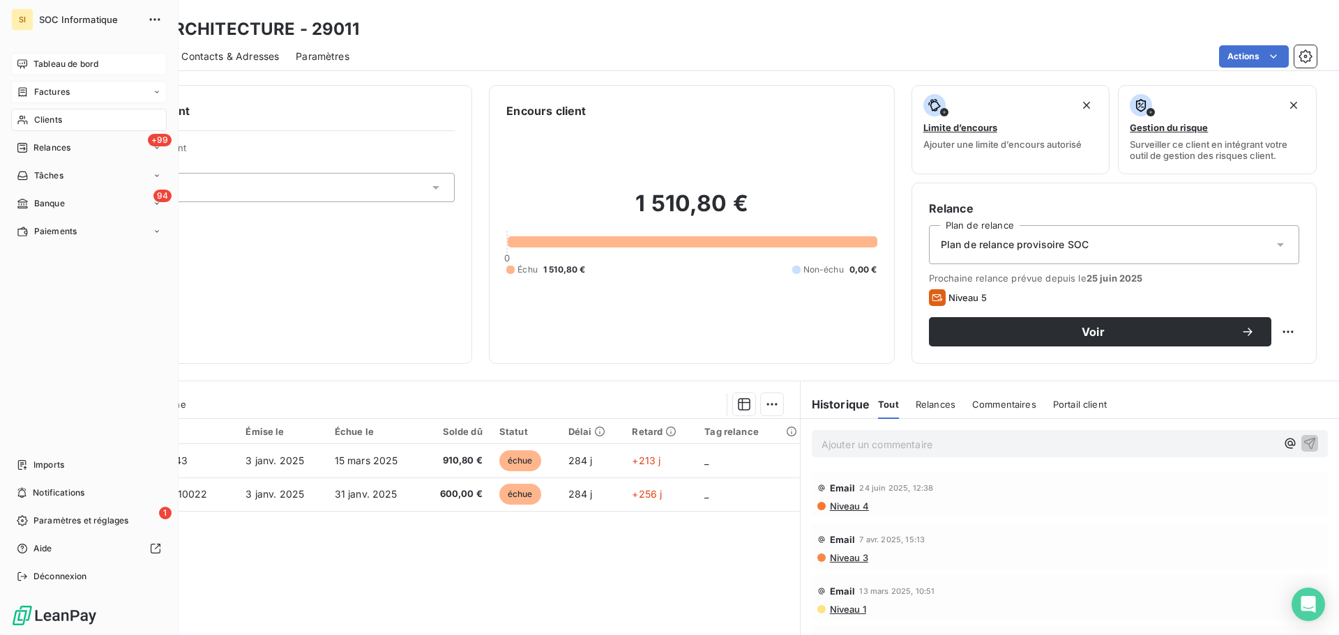
click at [29, 95] on div "Factures" at bounding box center [43, 92] width 53 height 13
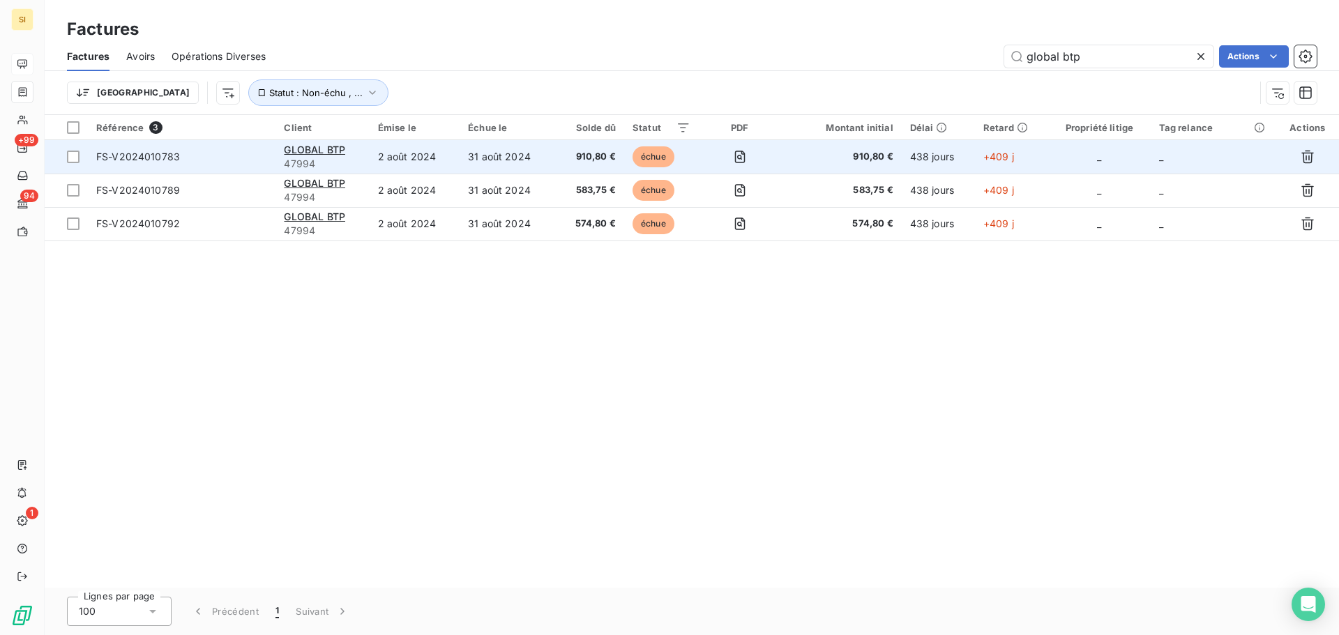
click at [355, 156] on div "GLOBAL BTP" at bounding box center [322, 150] width 77 height 14
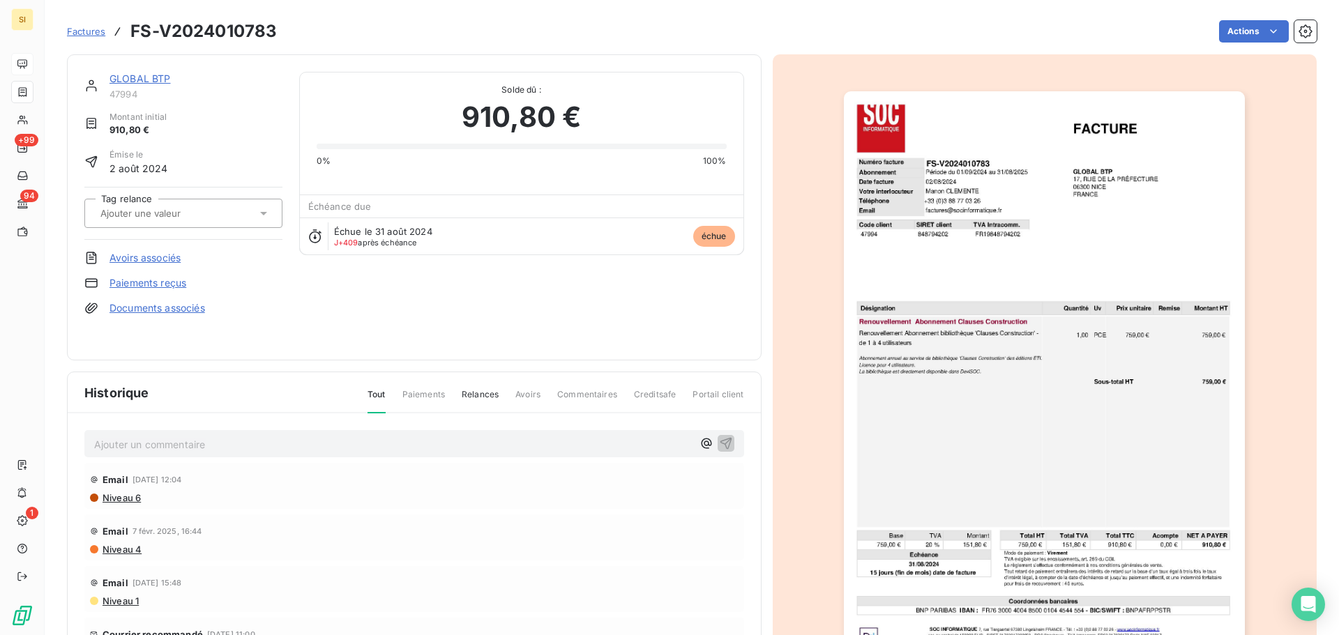
click at [1071, 288] on img "button" at bounding box center [1044, 375] width 401 height 568
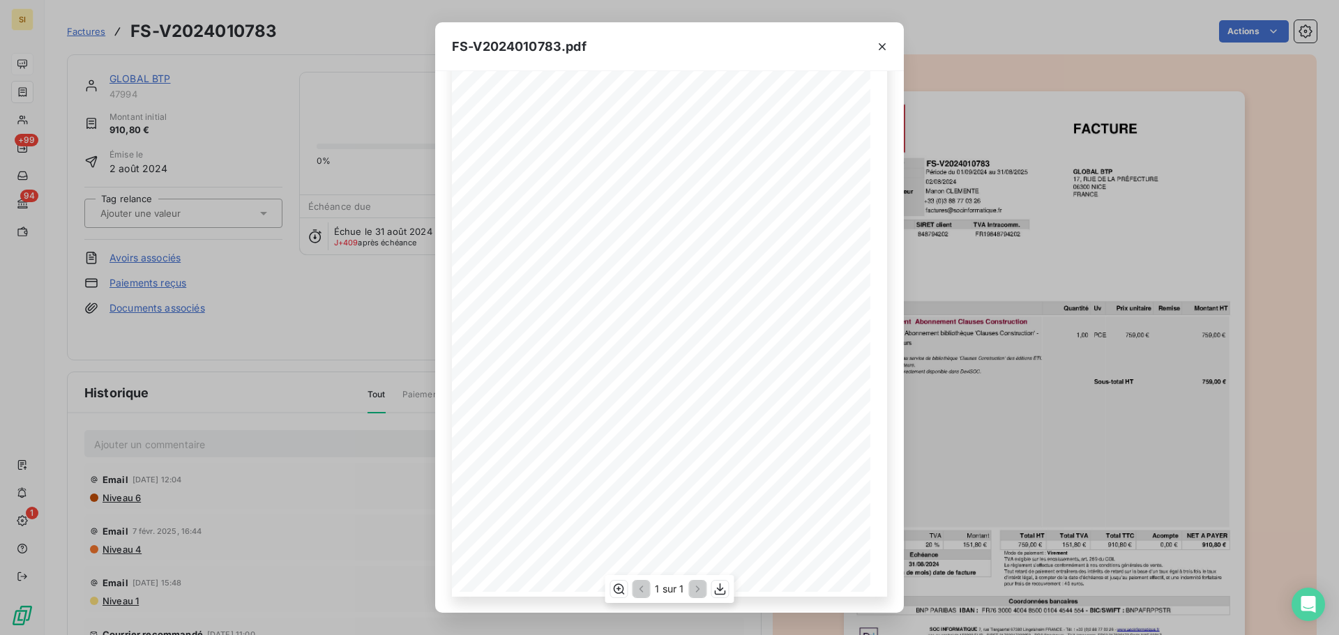
scroll to position [88, 0]
click at [881, 48] on icon "button" at bounding box center [882, 46] width 7 height 7
